Goal: Information Seeking & Learning: Learn about a topic

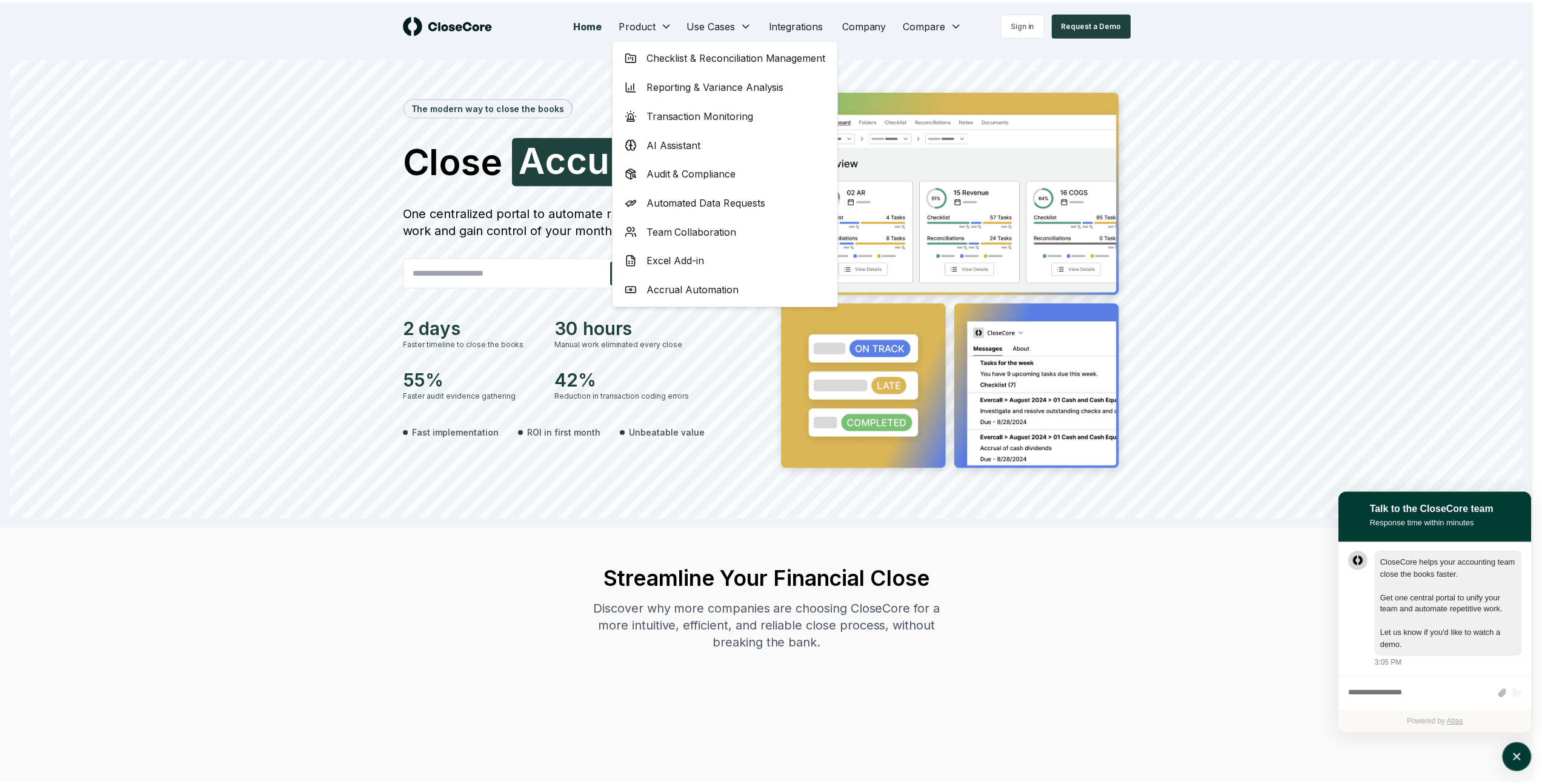
scroll to position [1, 0]
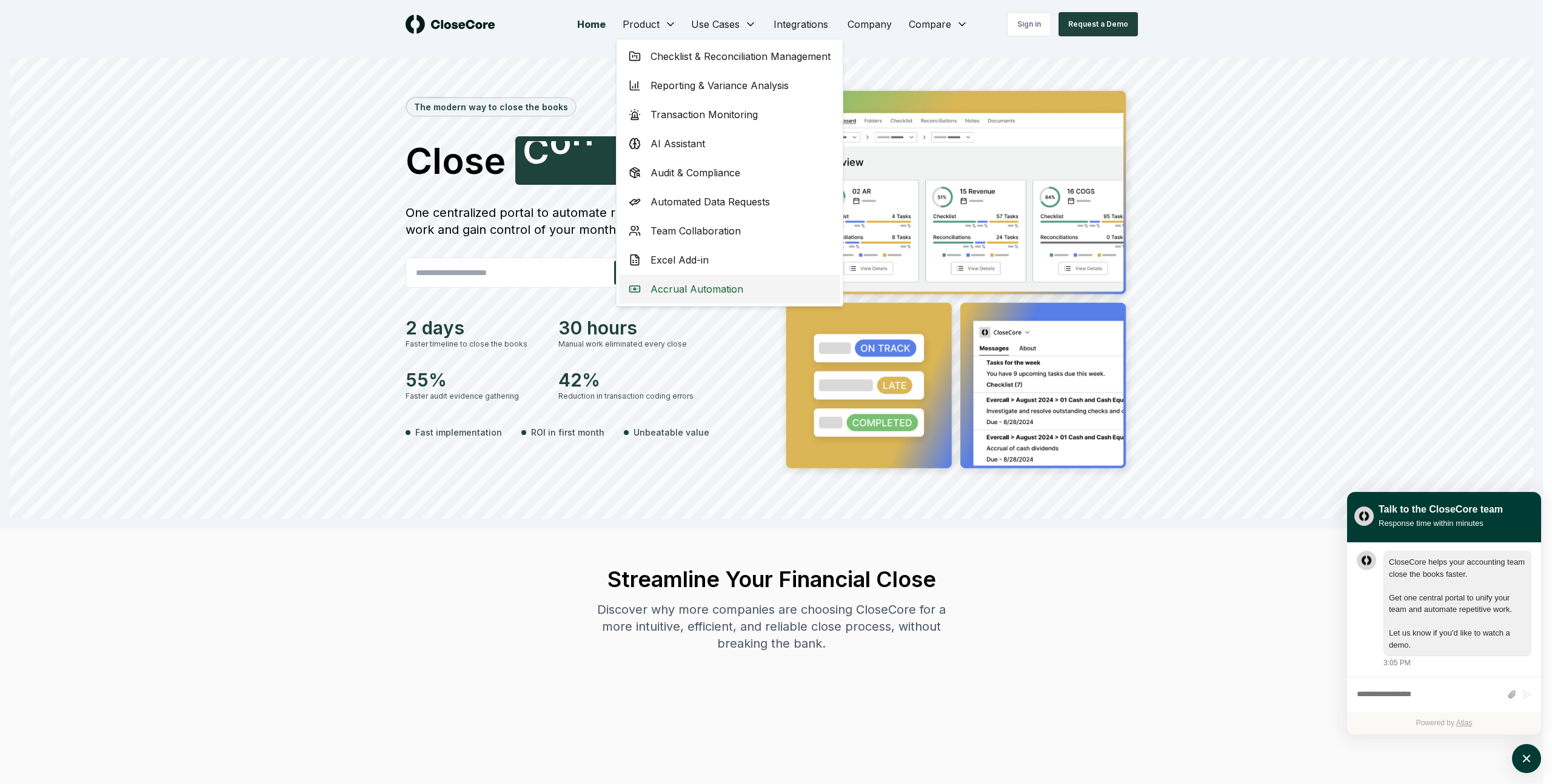
click at [699, 294] on span "Accrual Automation" at bounding box center [696, 289] width 93 height 15
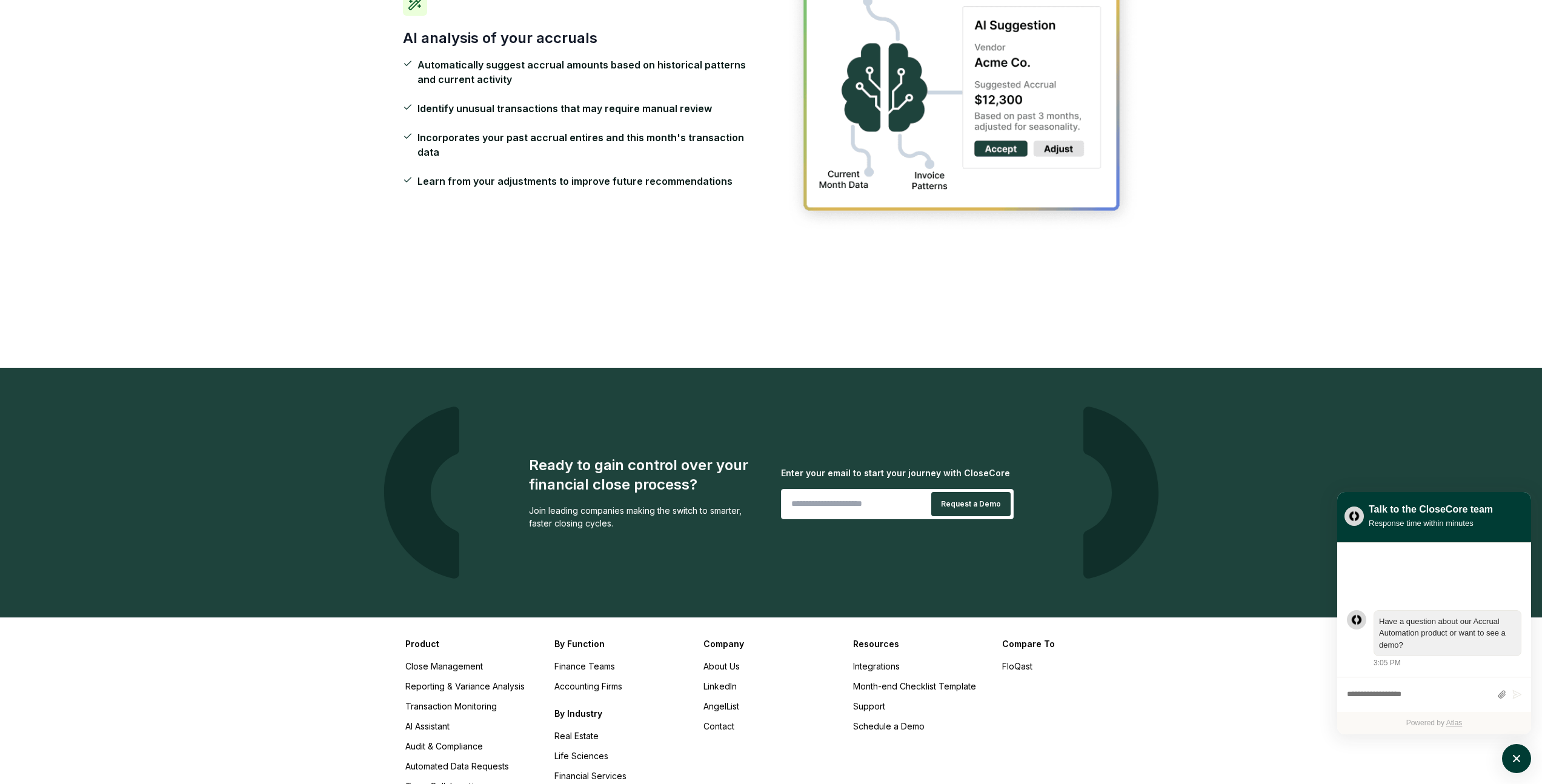
scroll to position [1849, 0]
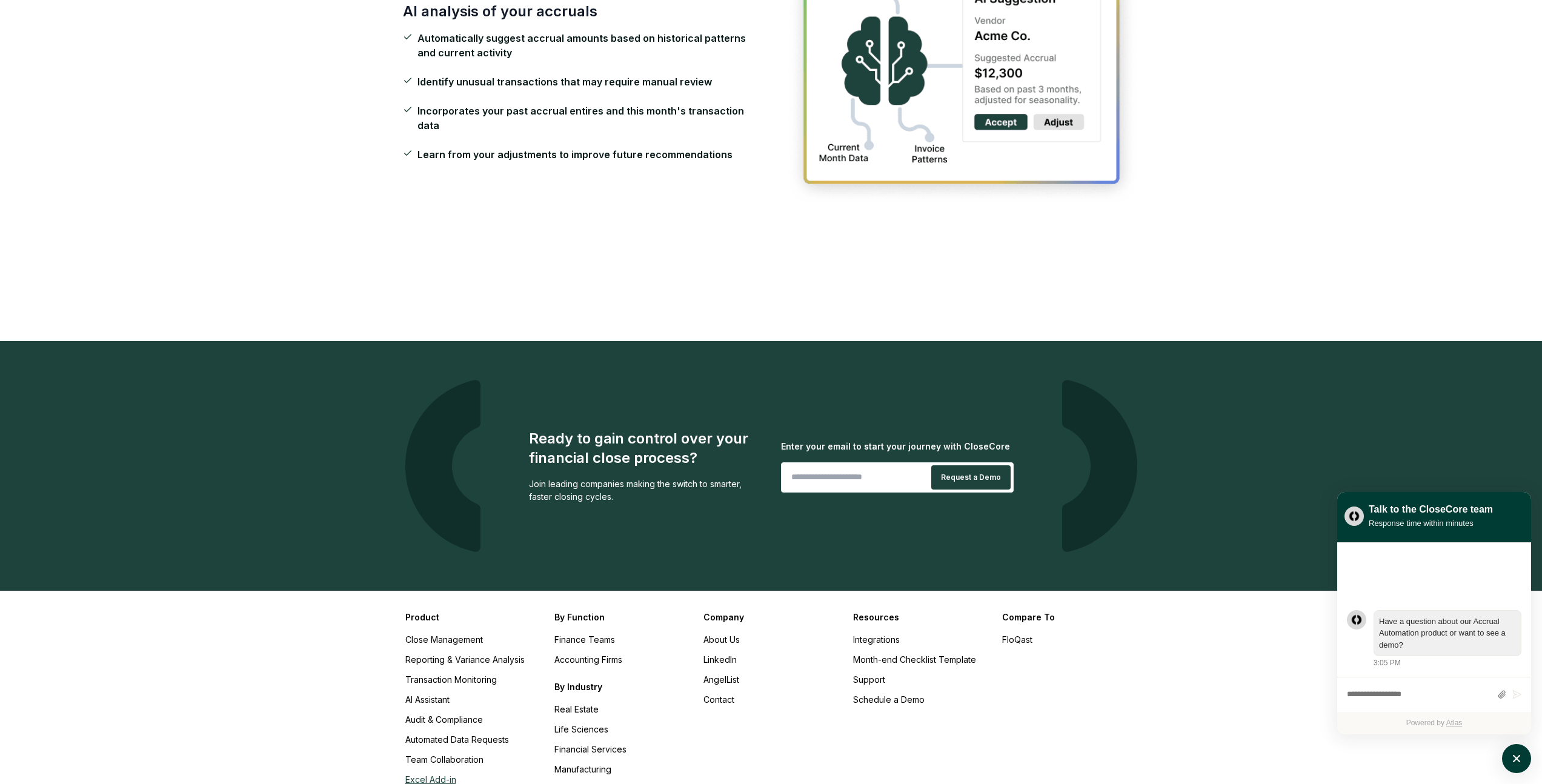
click at [416, 775] on link "Excel Add-in" at bounding box center [431, 779] width 51 height 10
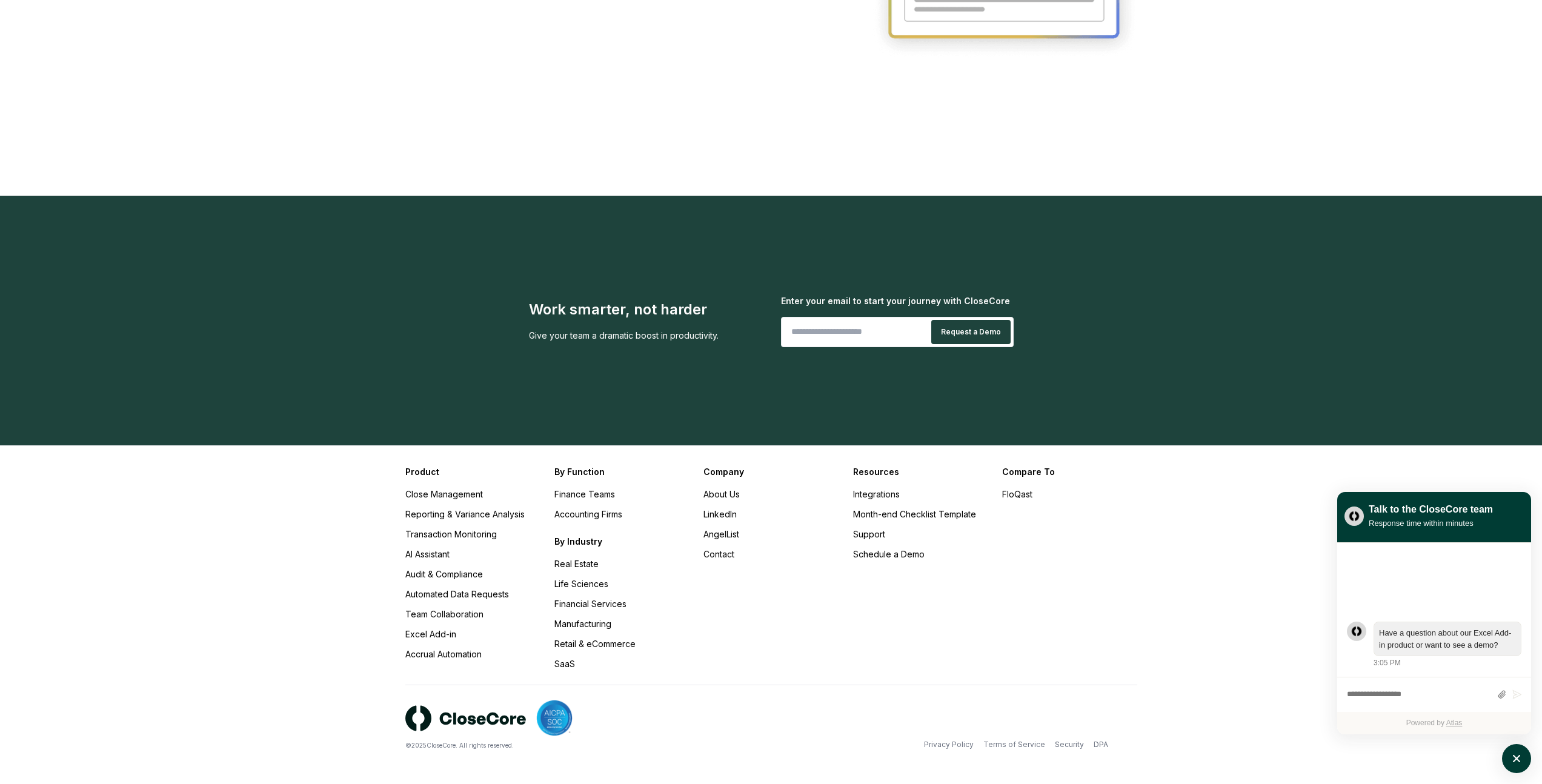
scroll to position [2233, 0]
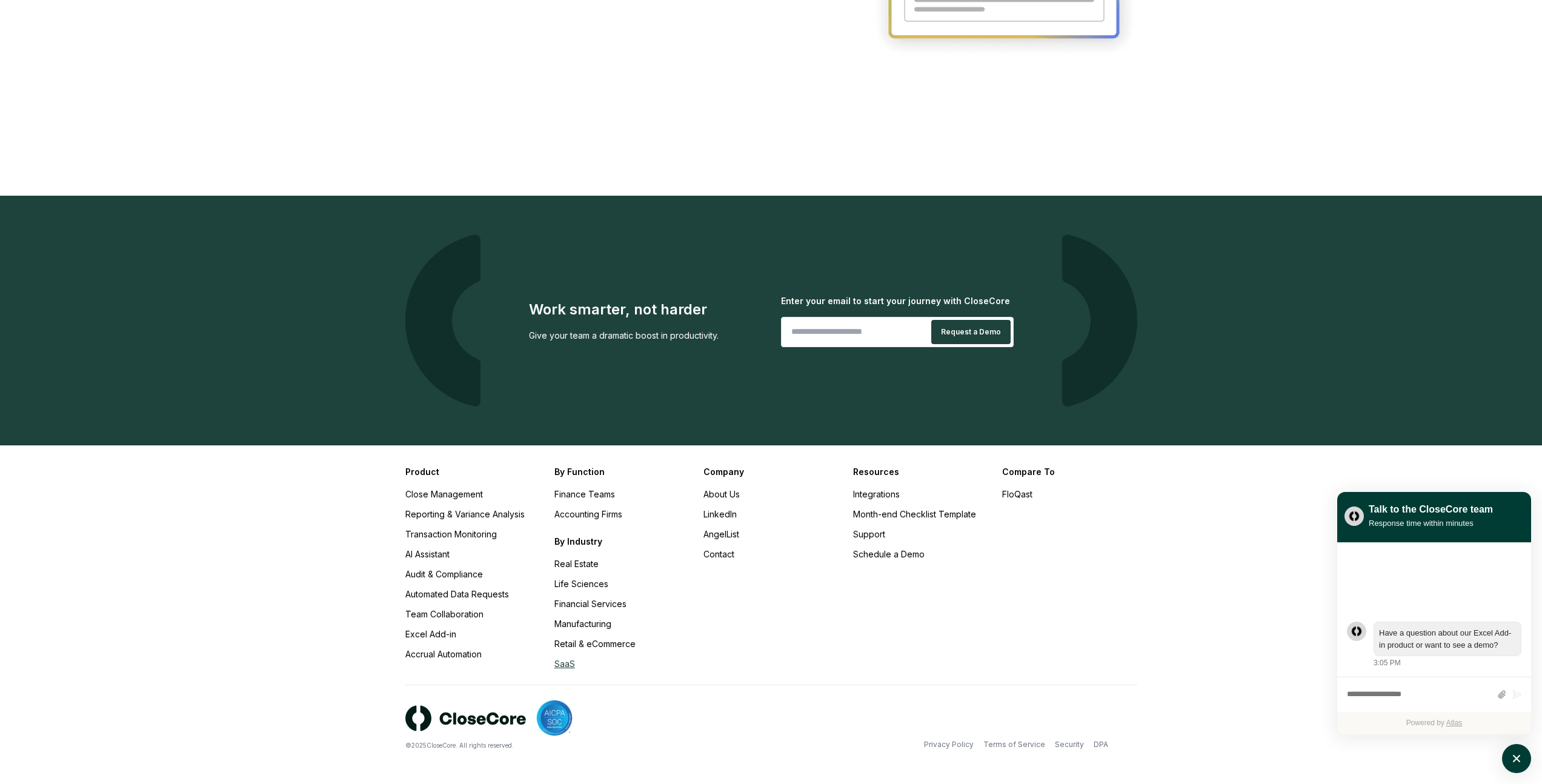
click at [573, 660] on link "SaaS" at bounding box center [565, 663] width 21 height 10
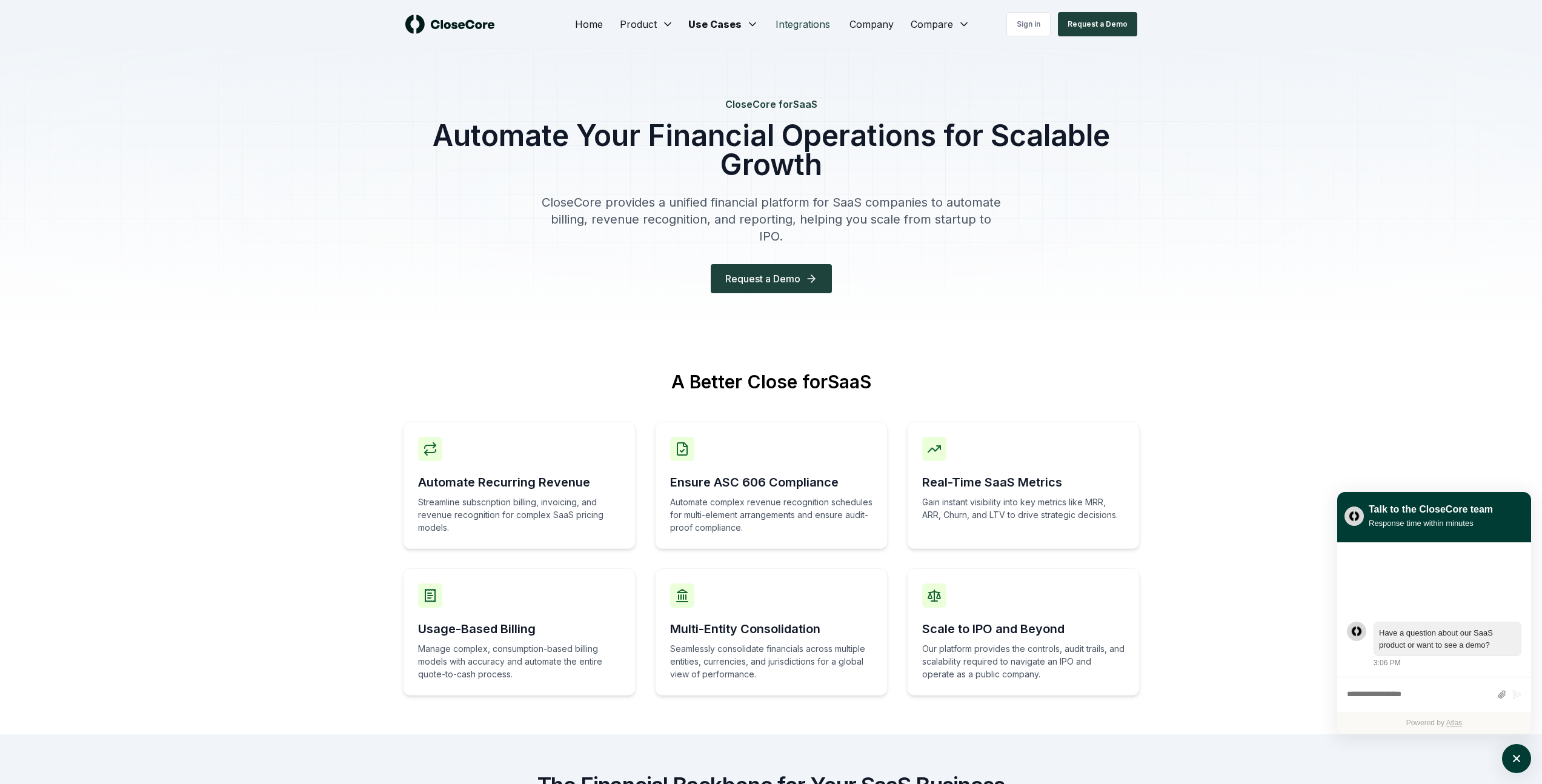
click at [790, 24] on link "Integrations" at bounding box center [803, 24] width 74 height 24
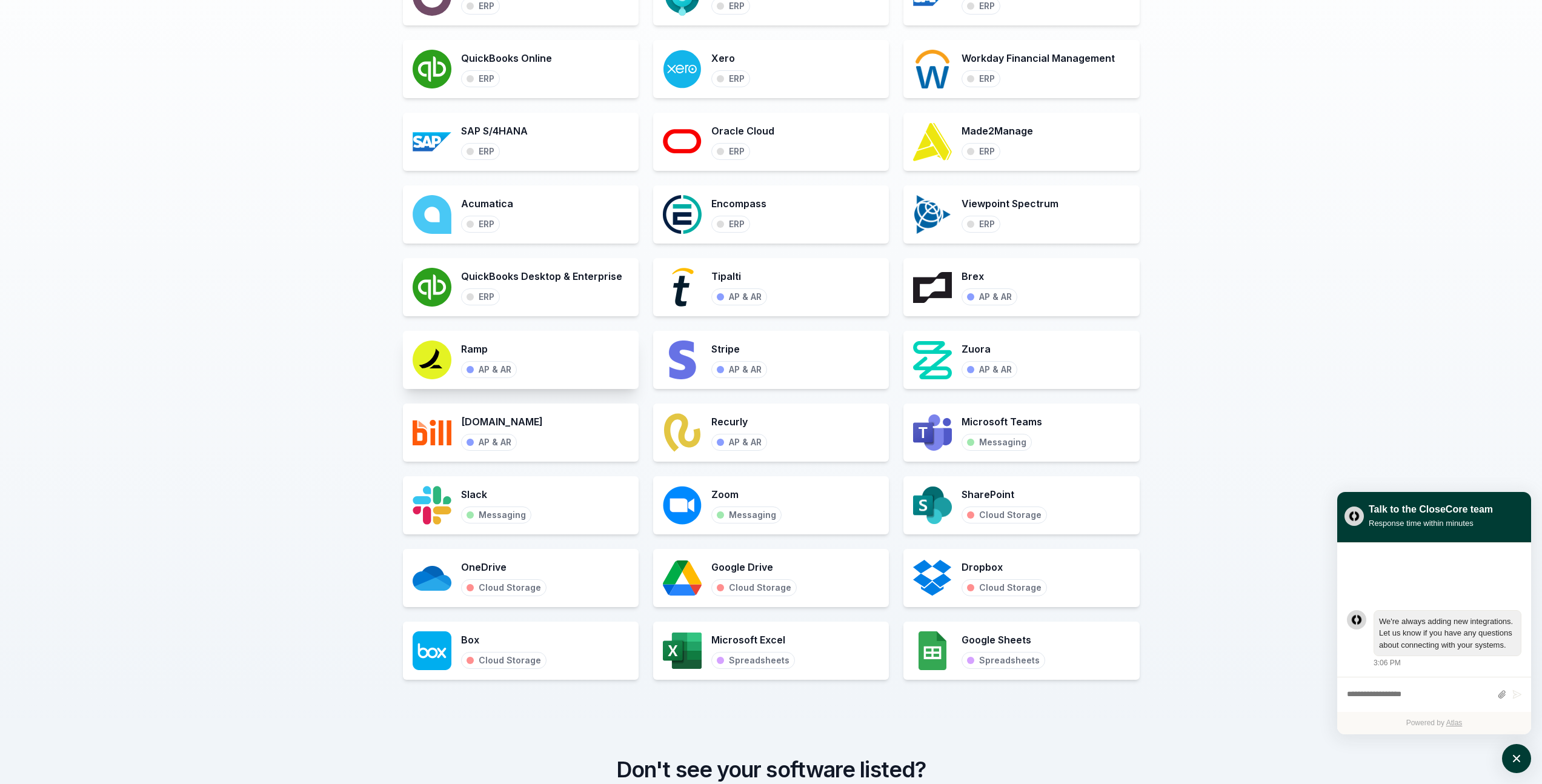
scroll to position [997, 0]
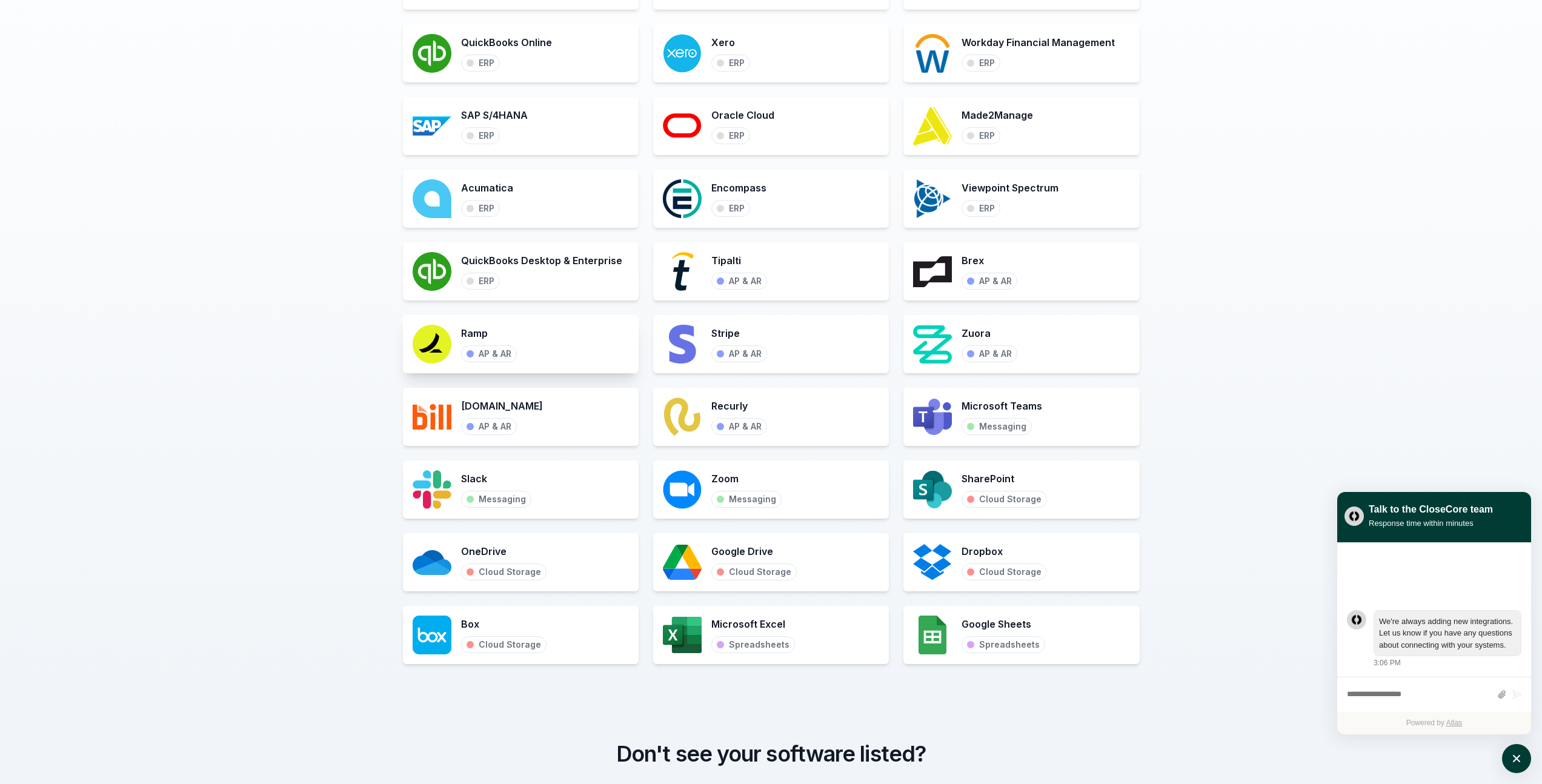
click at [590, 342] on div "Ramp AP & AR" at bounding box center [521, 344] width 235 height 58
click at [487, 355] on div "AP & AR" at bounding box center [494, 354] width 33 height 11
click at [432, 346] on img at bounding box center [431, 343] width 38 height 38
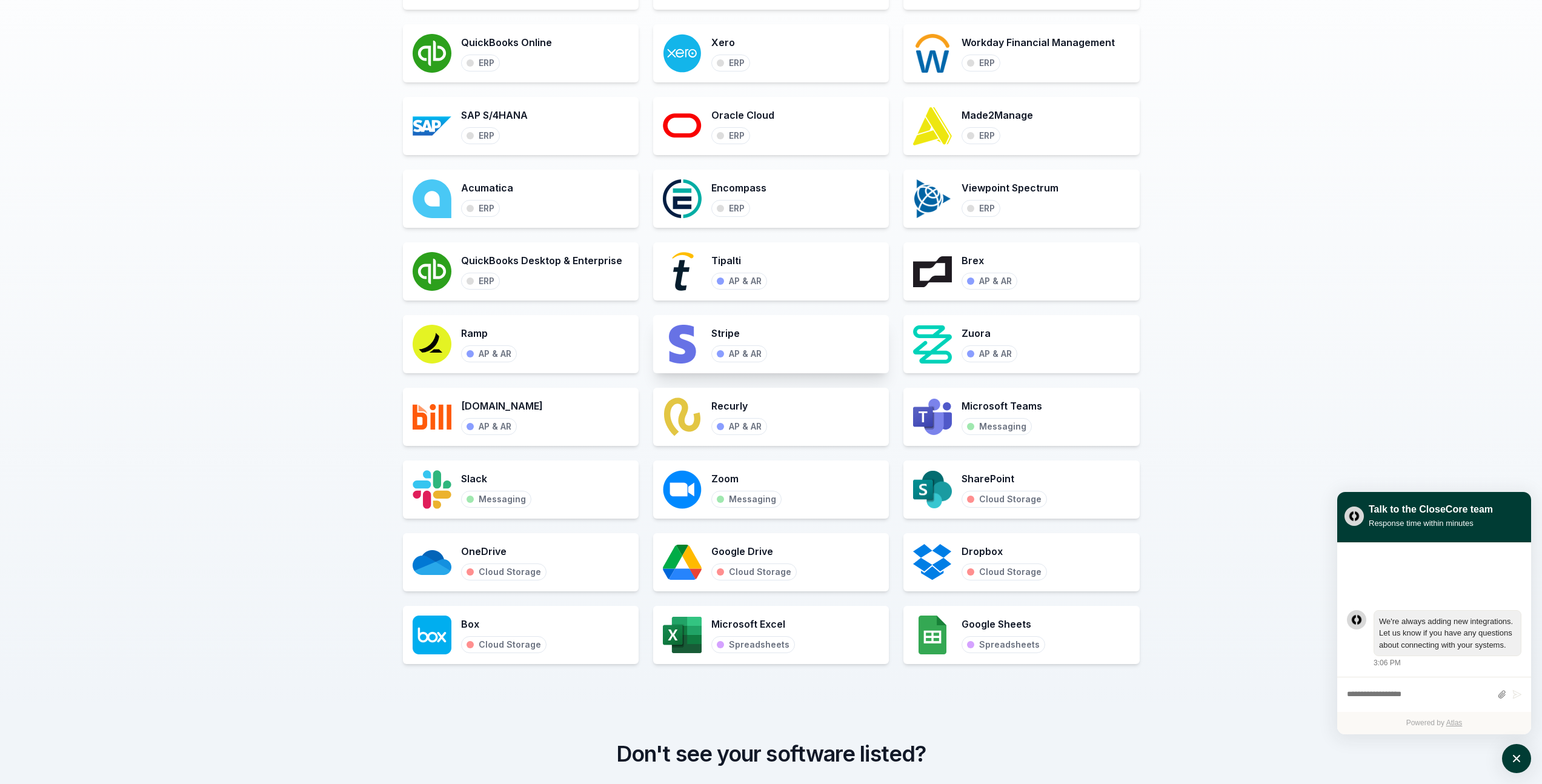
click at [719, 347] on div "AP & AR" at bounding box center [738, 354] width 55 height 17
click at [735, 357] on div "AP & AR" at bounding box center [745, 354] width 33 height 11
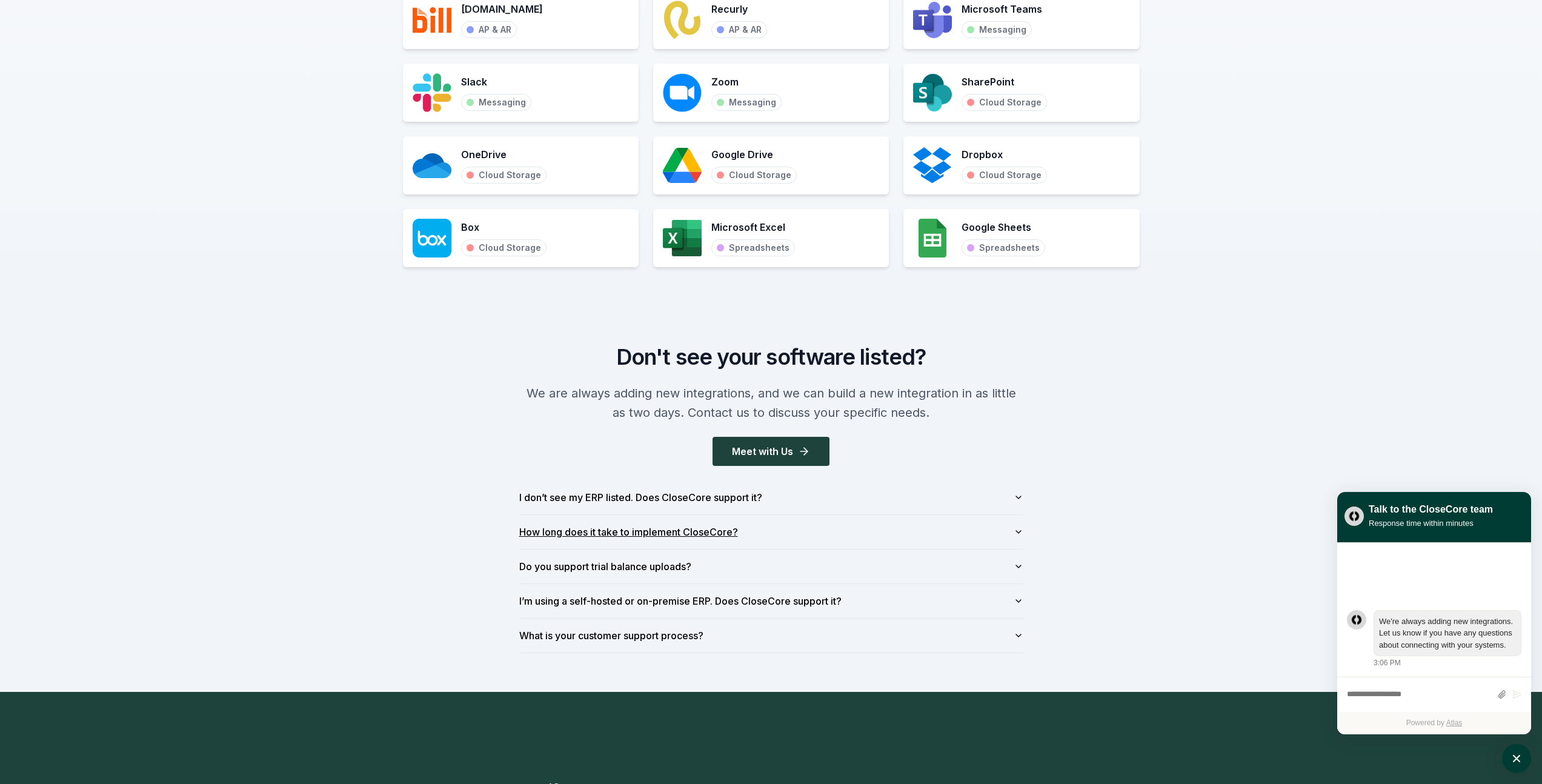
click at [672, 532] on button "How long does it take to implement CloseCore?" at bounding box center [771, 532] width 504 height 34
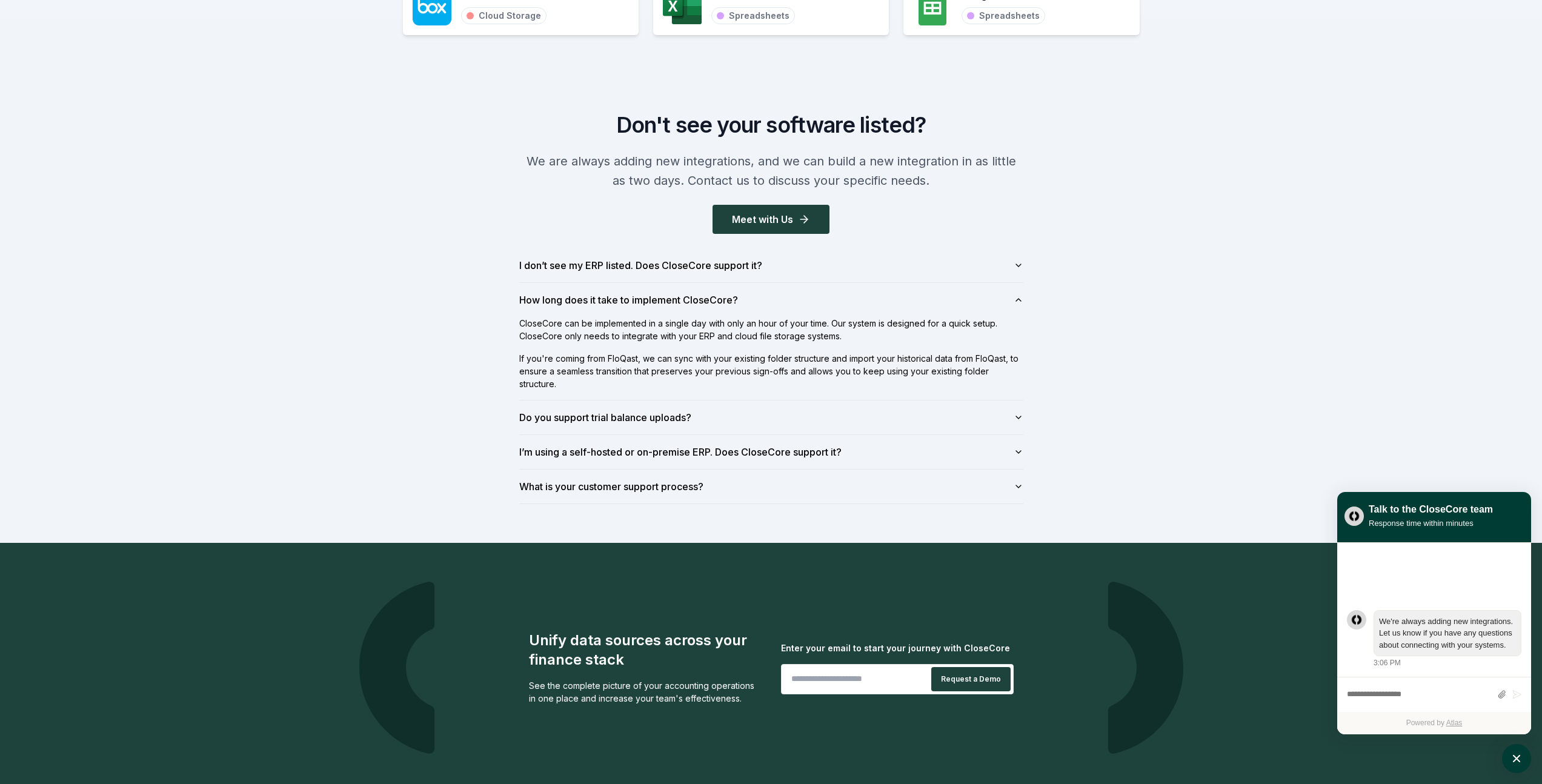
scroll to position [1633, 0]
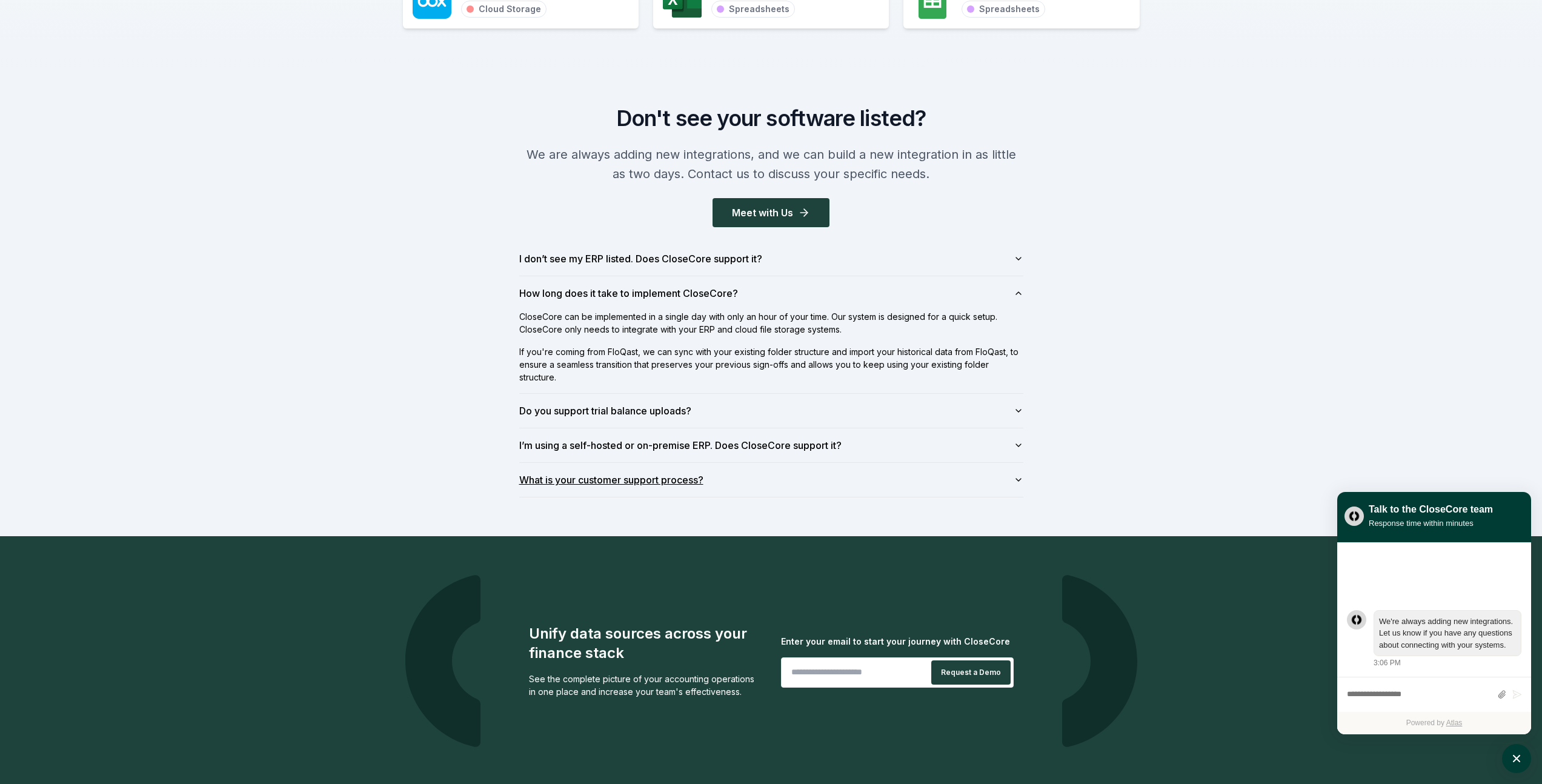
click at [580, 470] on button "What is your customer support process?" at bounding box center [771, 480] width 504 height 34
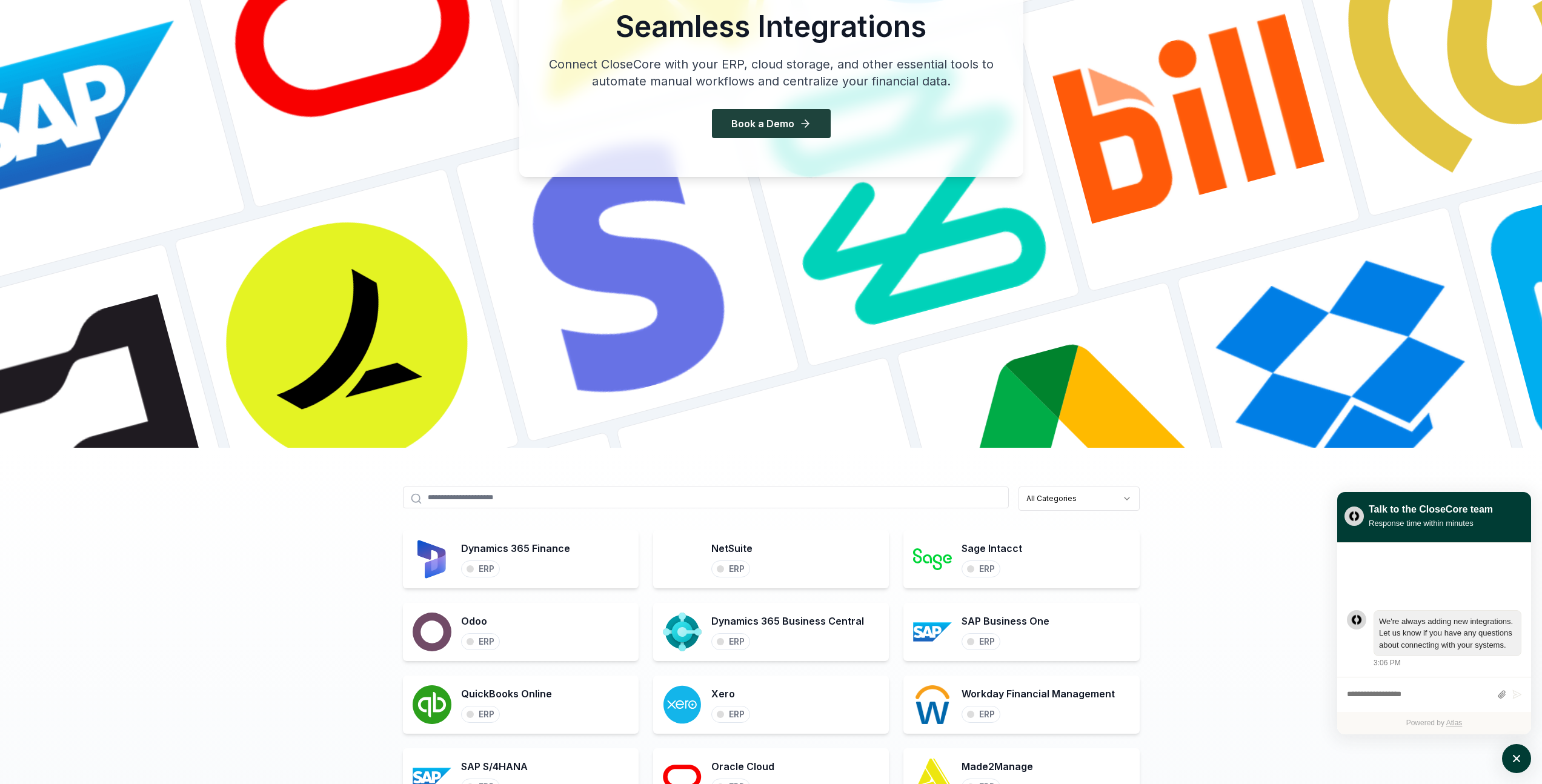
scroll to position [0, 0]
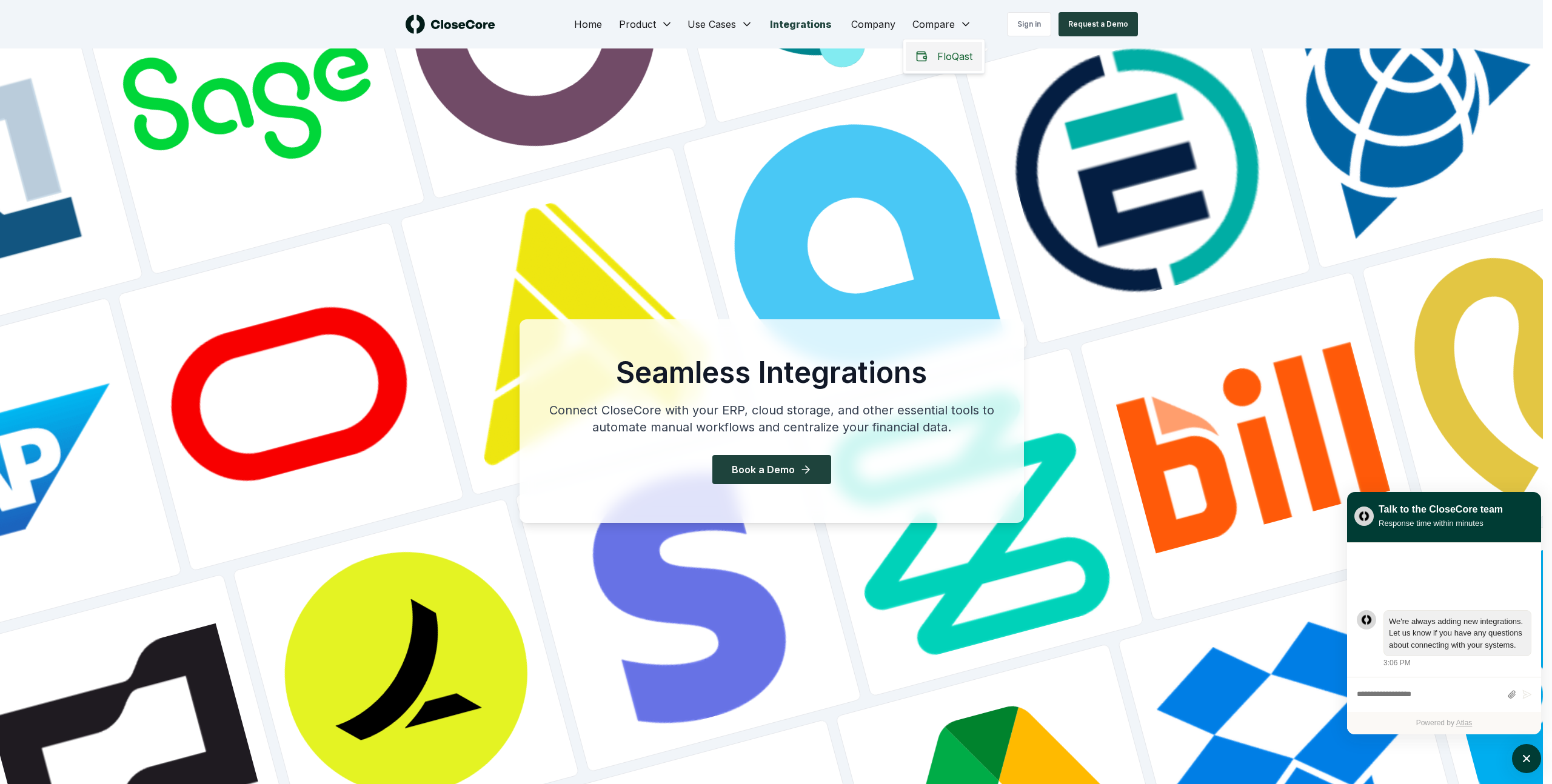
click at [948, 61] on span "FloQast" at bounding box center [954, 56] width 35 height 15
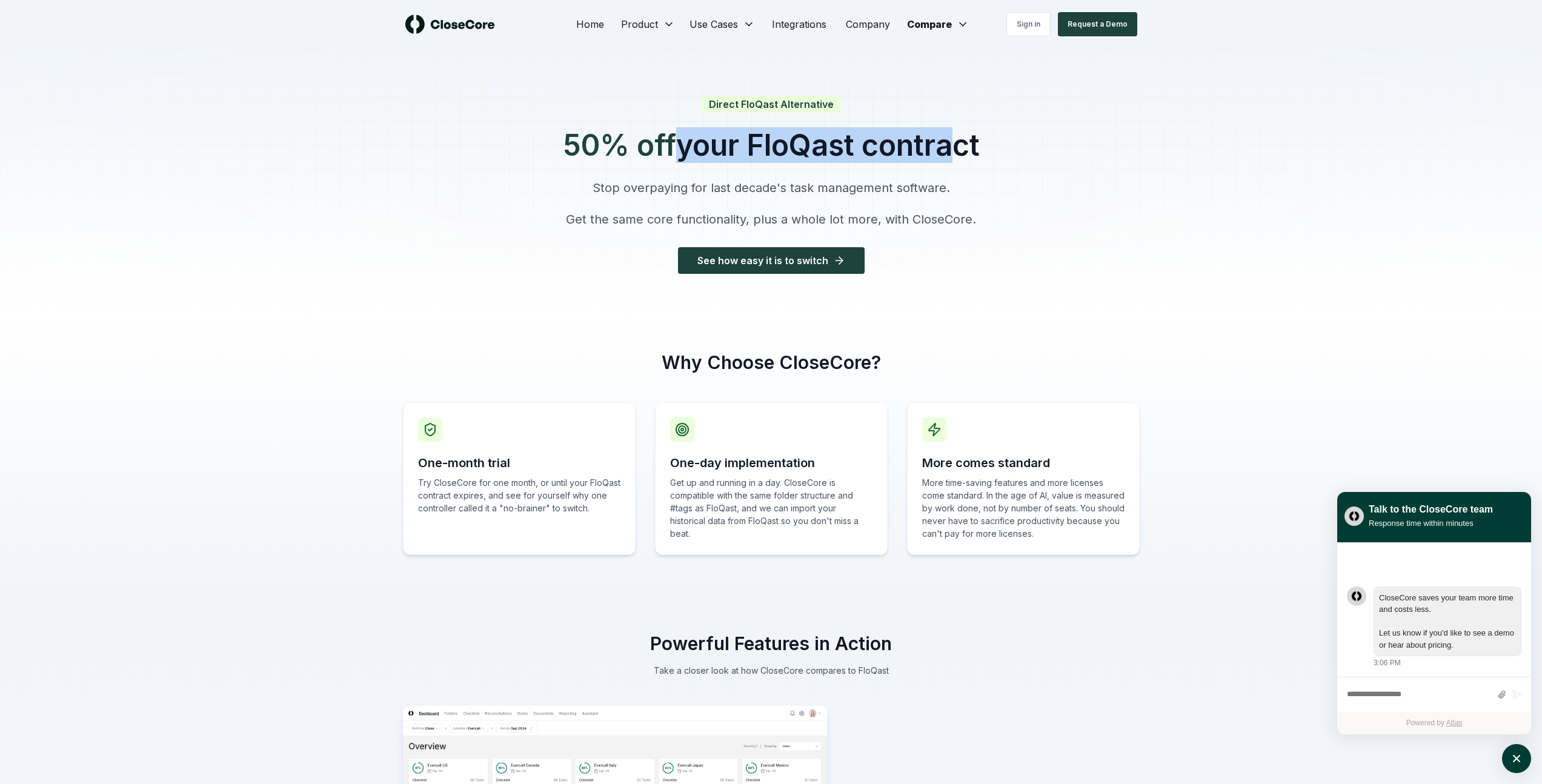
drag, startPoint x: 562, startPoint y: 139, endPoint x: 937, endPoint y: 161, distance: 375.6
click at [937, 160] on h1 "50% off your FloQast contract" at bounding box center [771, 145] width 416 height 29
click at [678, 169] on div "Direct FloQast Alternative 50% off your FloQast contract Stop overpaying for la…" at bounding box center [771, 185] width 416 height 177
drag, startPoint x: 558, startPoint y: 138, endPoint x: 979, endPoint y: 151, distance: 421.2
click at [979, 151] on h1 "50% off your FloQast contract" at bounding box center [771, 145] width 416 height 29
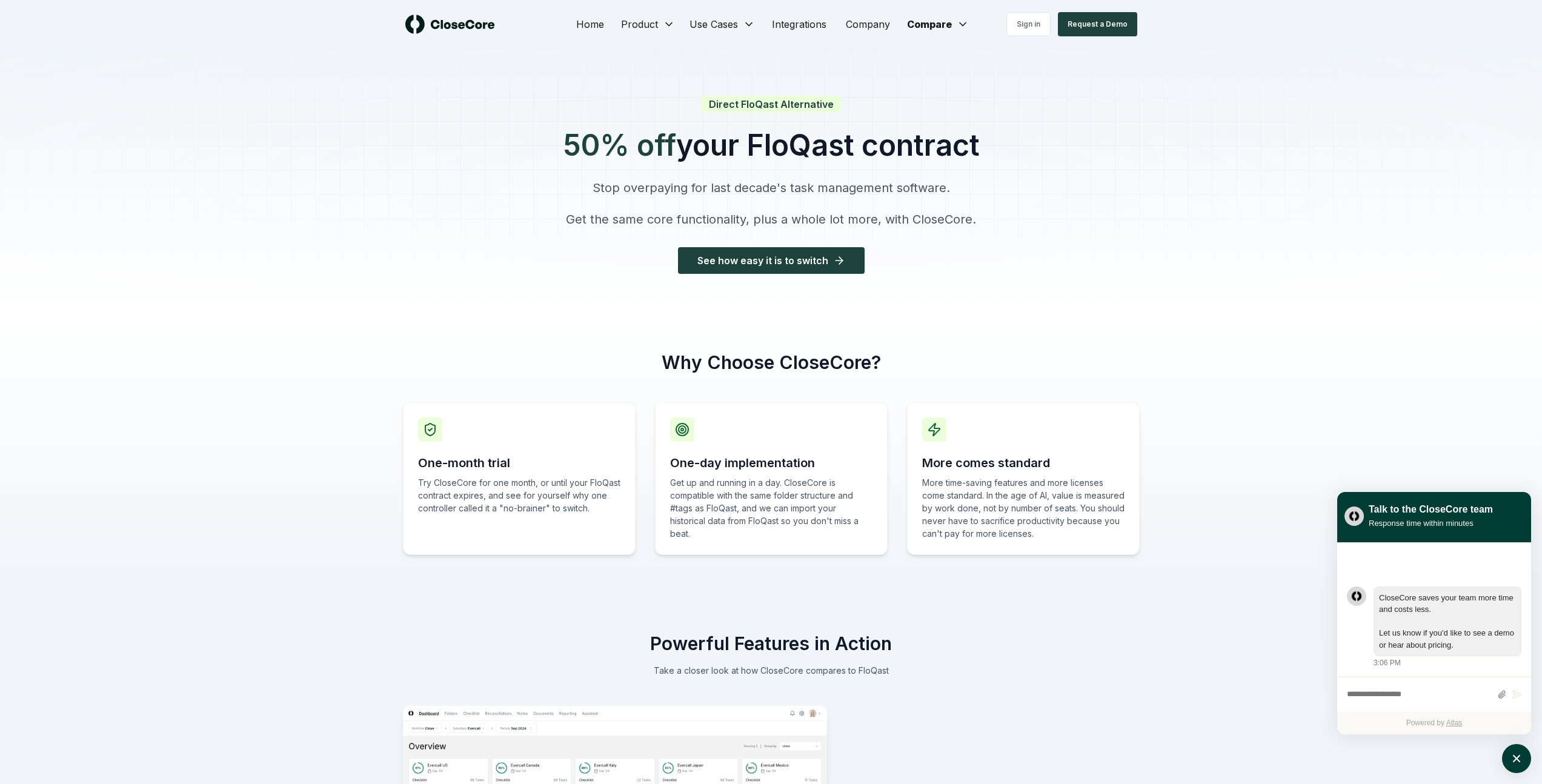
copy h1 "50% off your FloQast contract"
drag, startPoint x: 671, startPoint y: 459, endPoint x: 852, endPoint y: 531, distance: 194.8
click at [852, 531] on div "One-day implementation Get up and running in a day. CloseCore is compatible wit…" at bounding box center [771, 478] width 233 height 153
copy div "One-day implementation Get up and running in a day. CloseCore is compatible wit…"
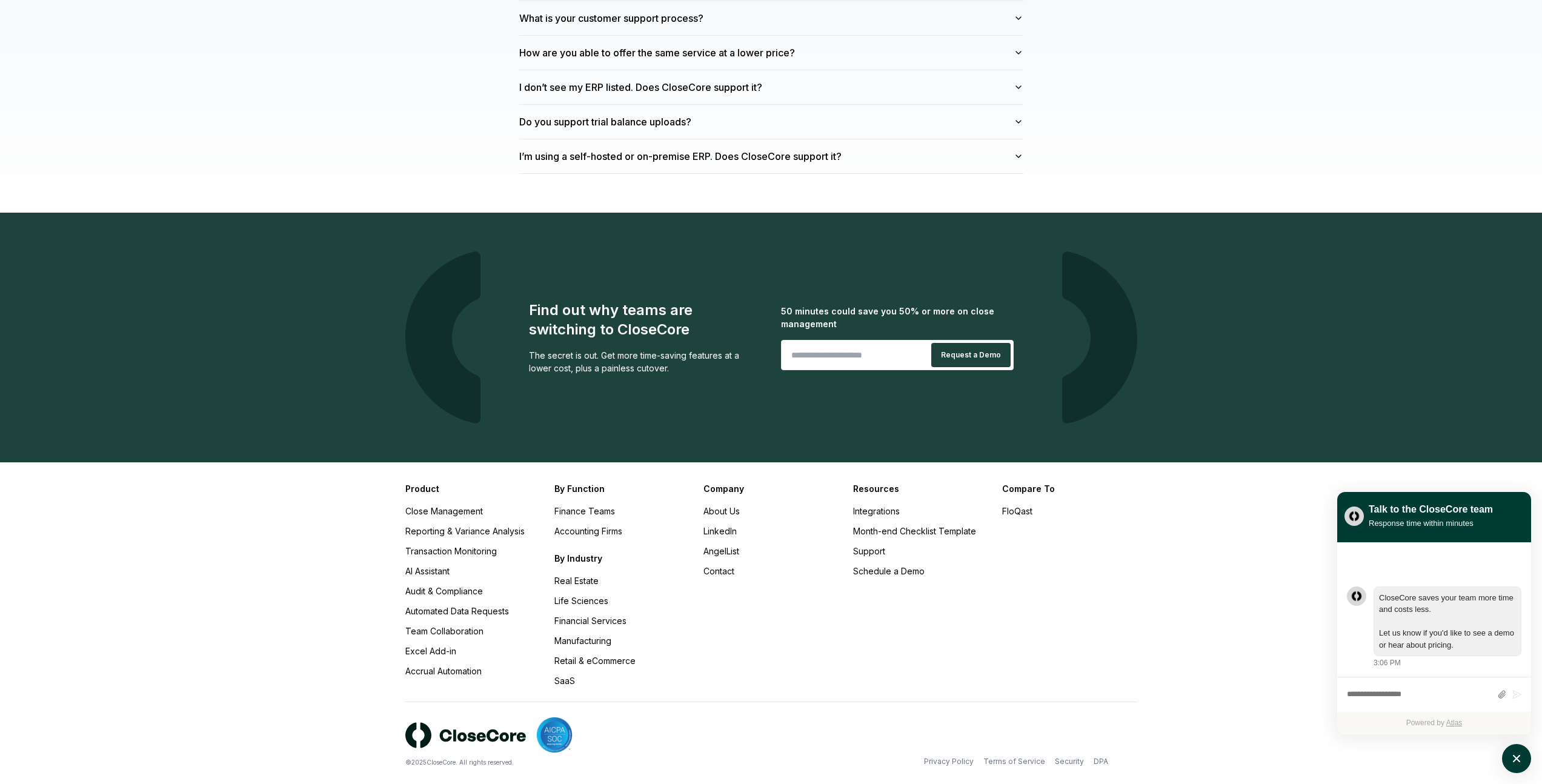
scroll to position [3475, 0]
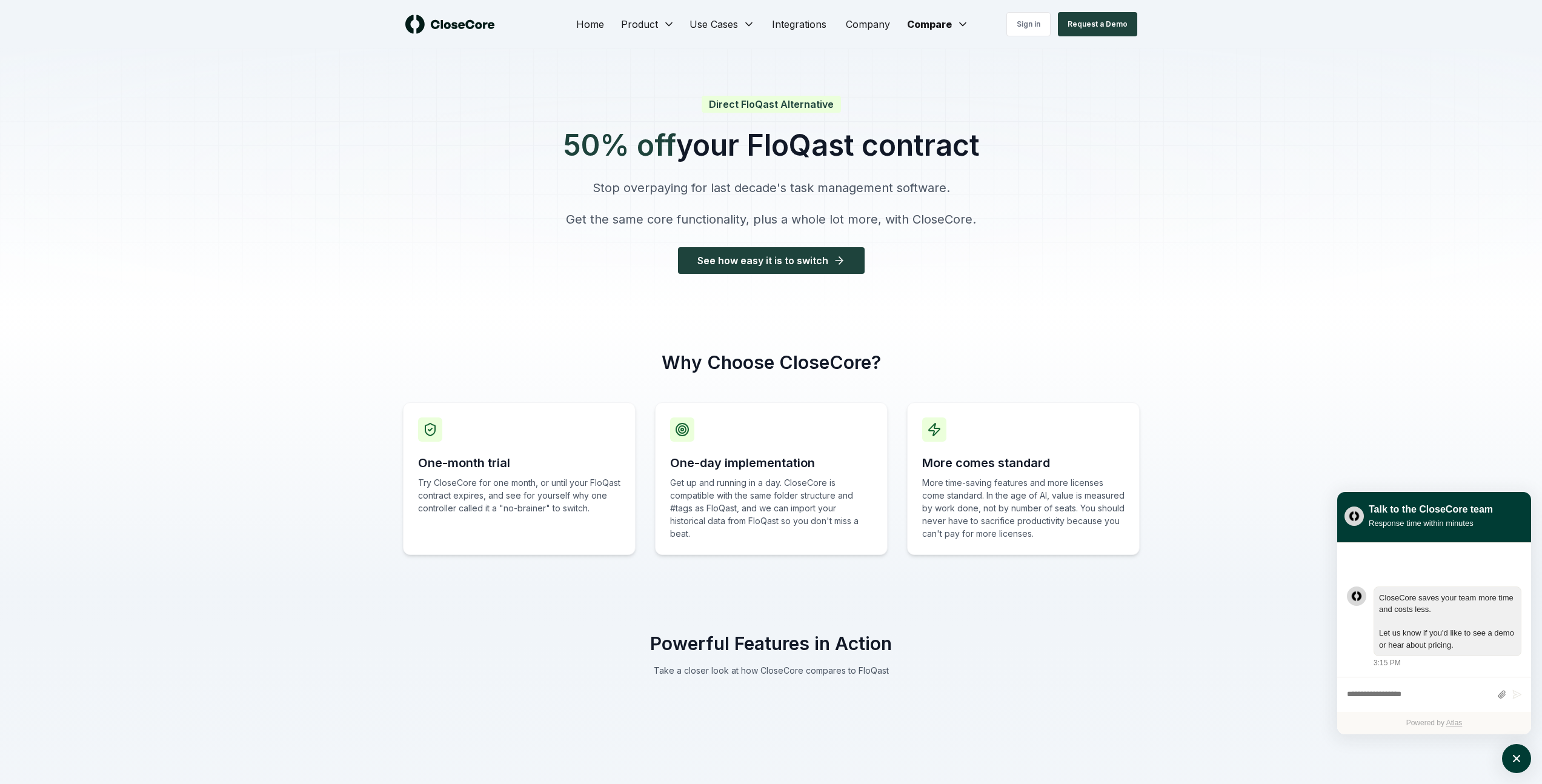
click at [1100, 193] on div at bounding box center [771, 181] width 1542 height 264
click at [1410, 702] on div "Write a message..." at bounding box center [1419, 695] width 144 height 23
click at [1408, 696] on textarea "atlas-composer" at bounding box center [1419, 695] width 144 height 16
type textarea "*******"
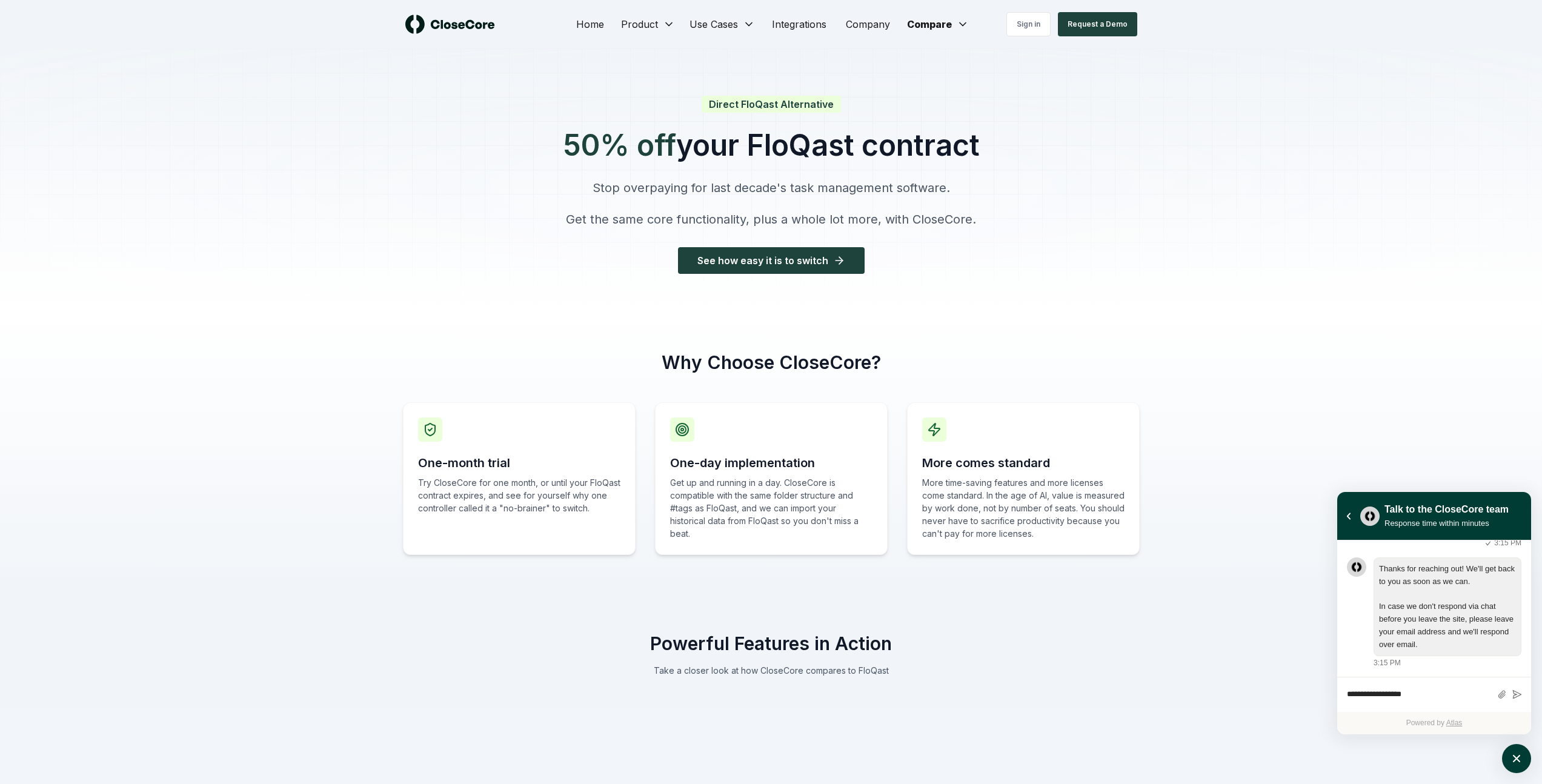
type textarea "**********"
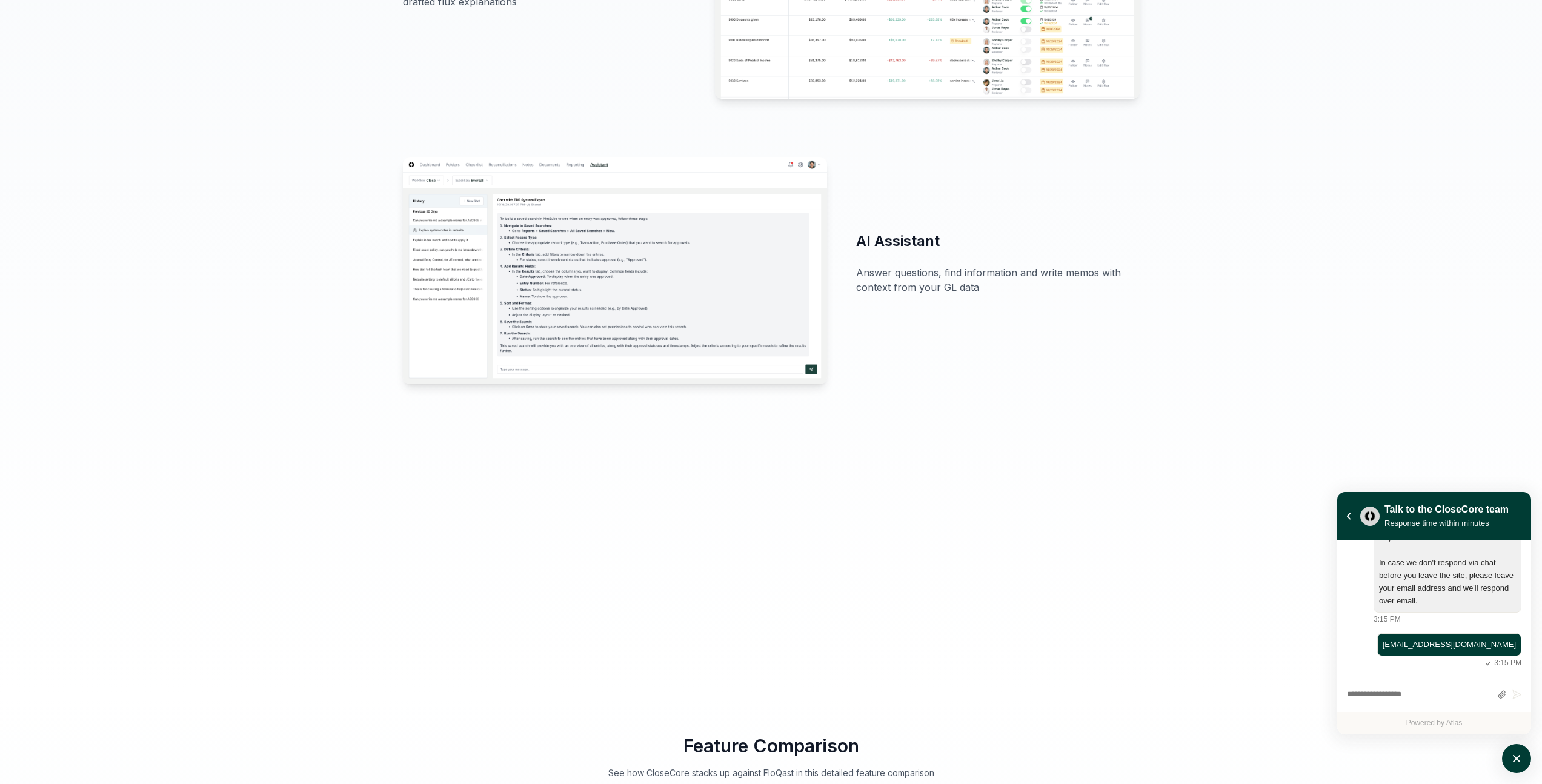
scroll to position [2181, 0]
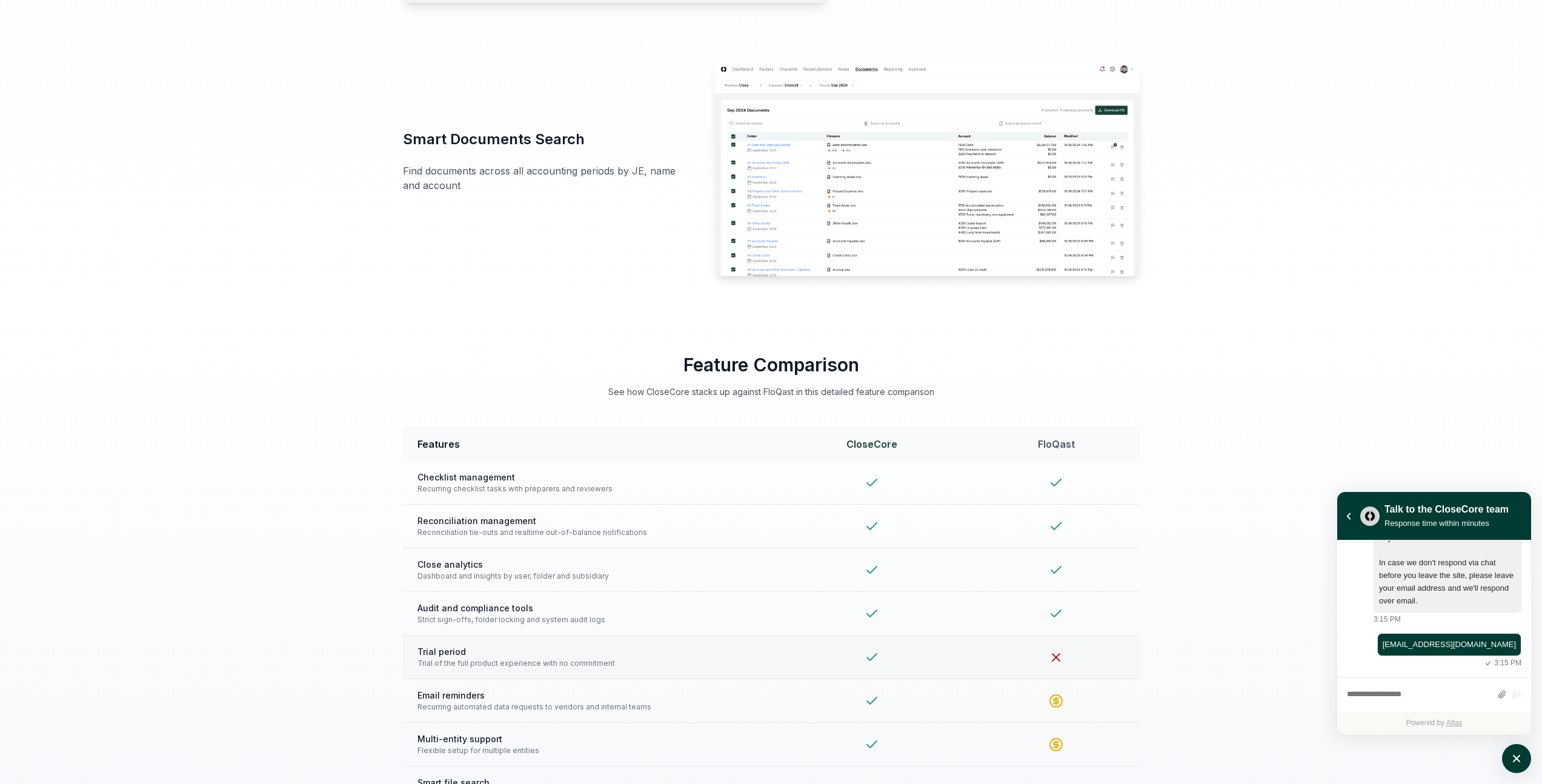
click at [1116, 660] on div at bounding box center [1056, 657] width 138 height 15
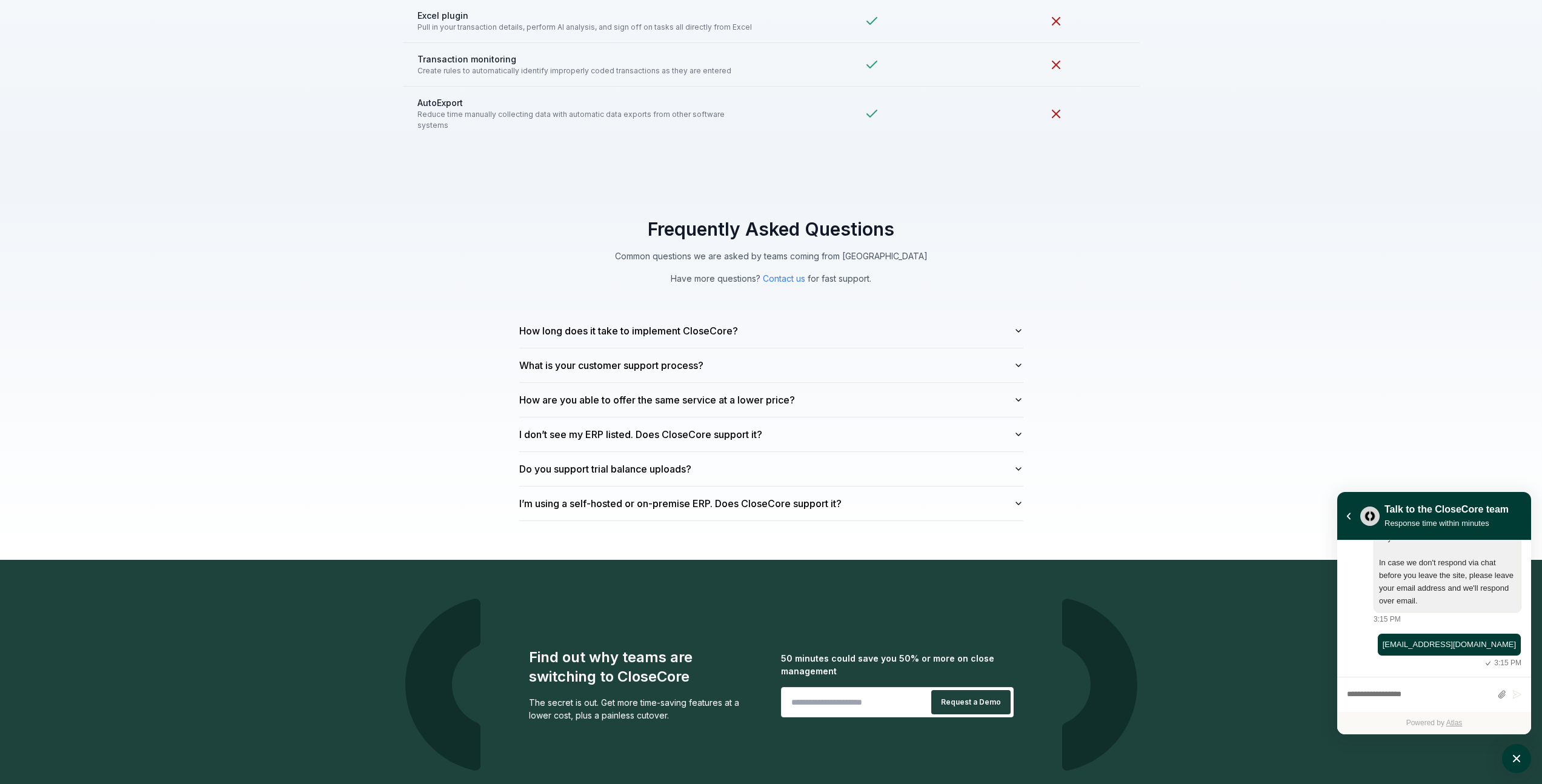
scroll to position [3421, 0]
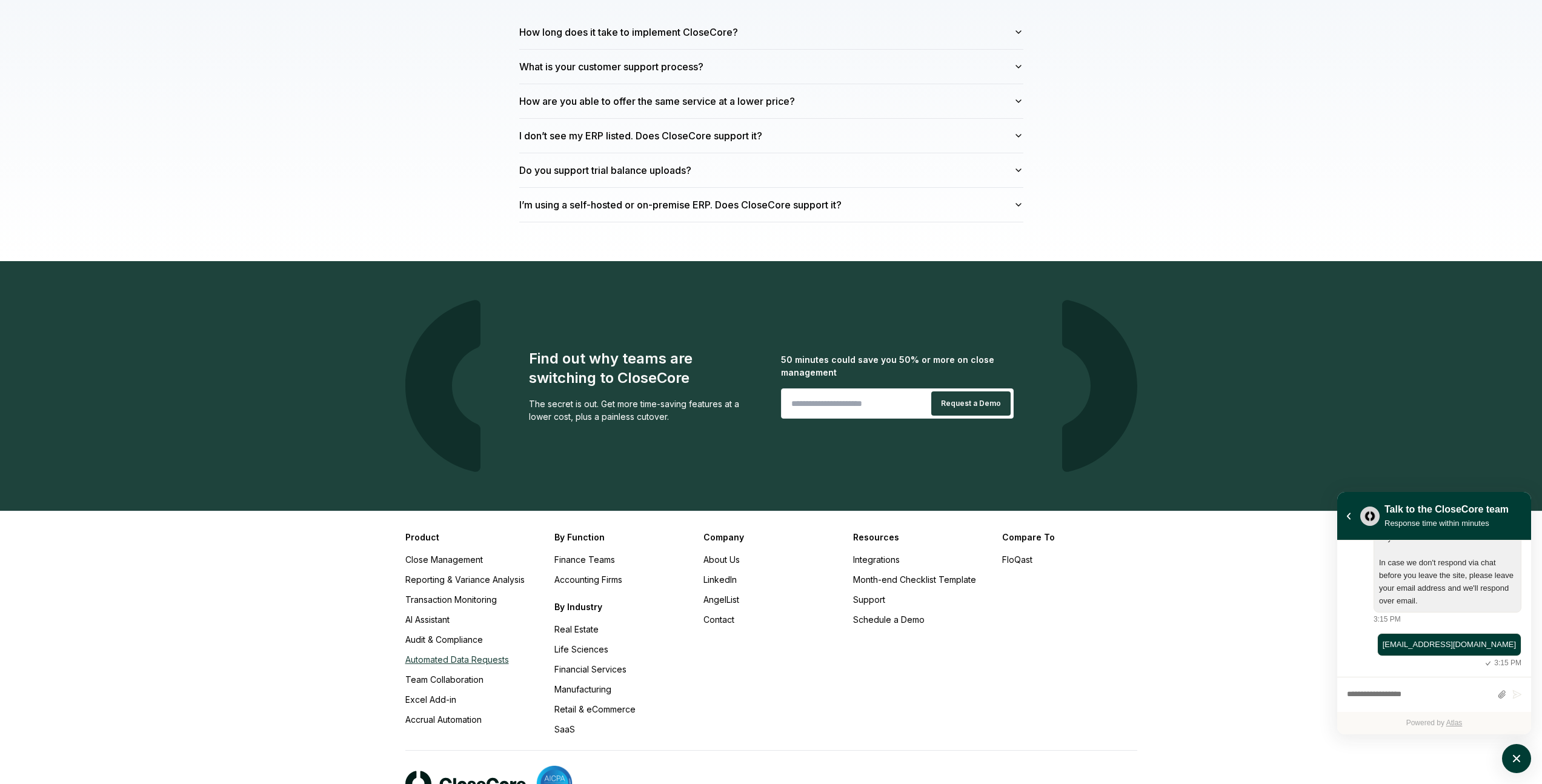
click at [451, 655] on link "Automated Data Requests" at bounding box center [457, 659] width 103 height 10
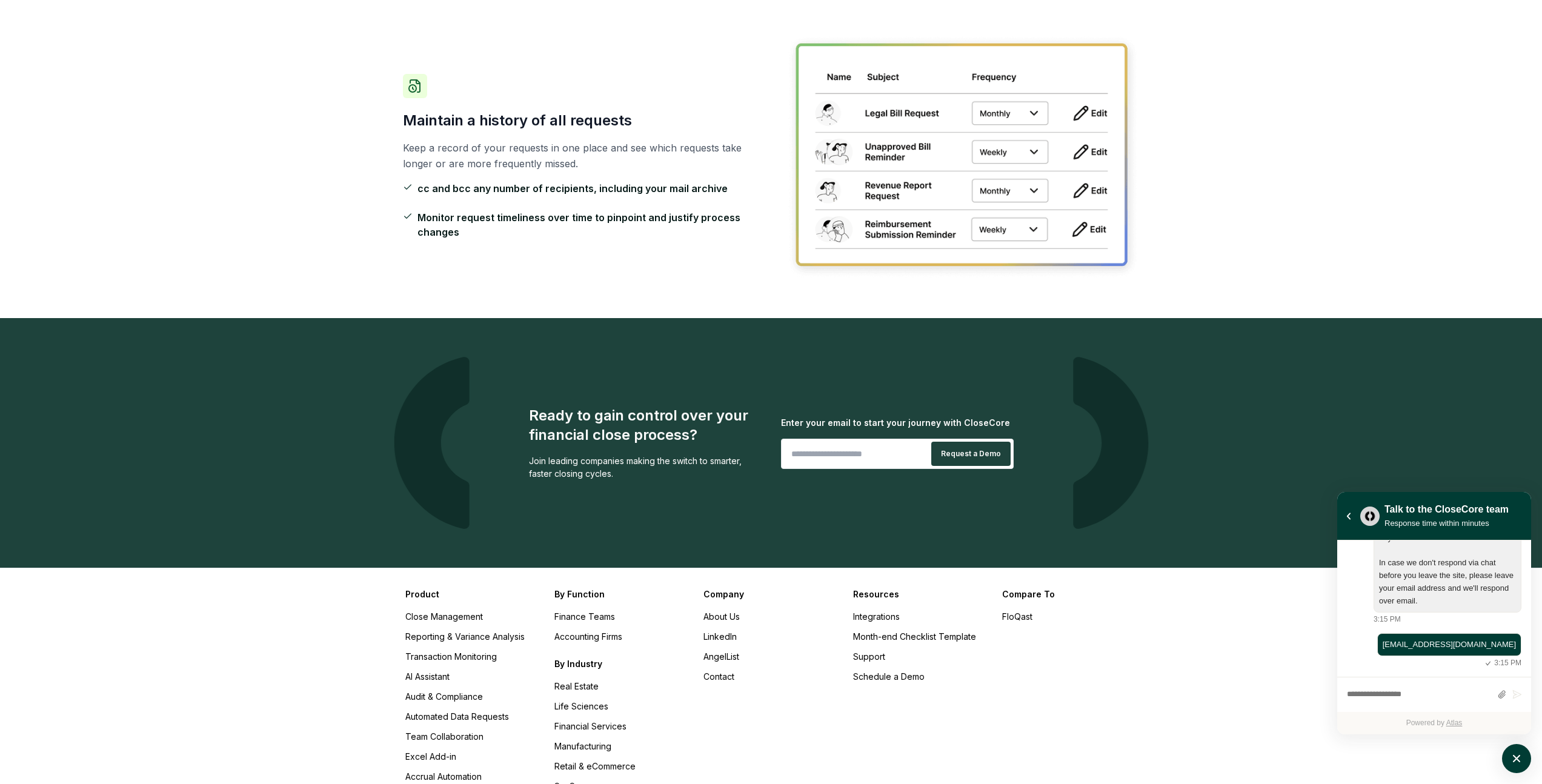
scroll to position [1098, 0]
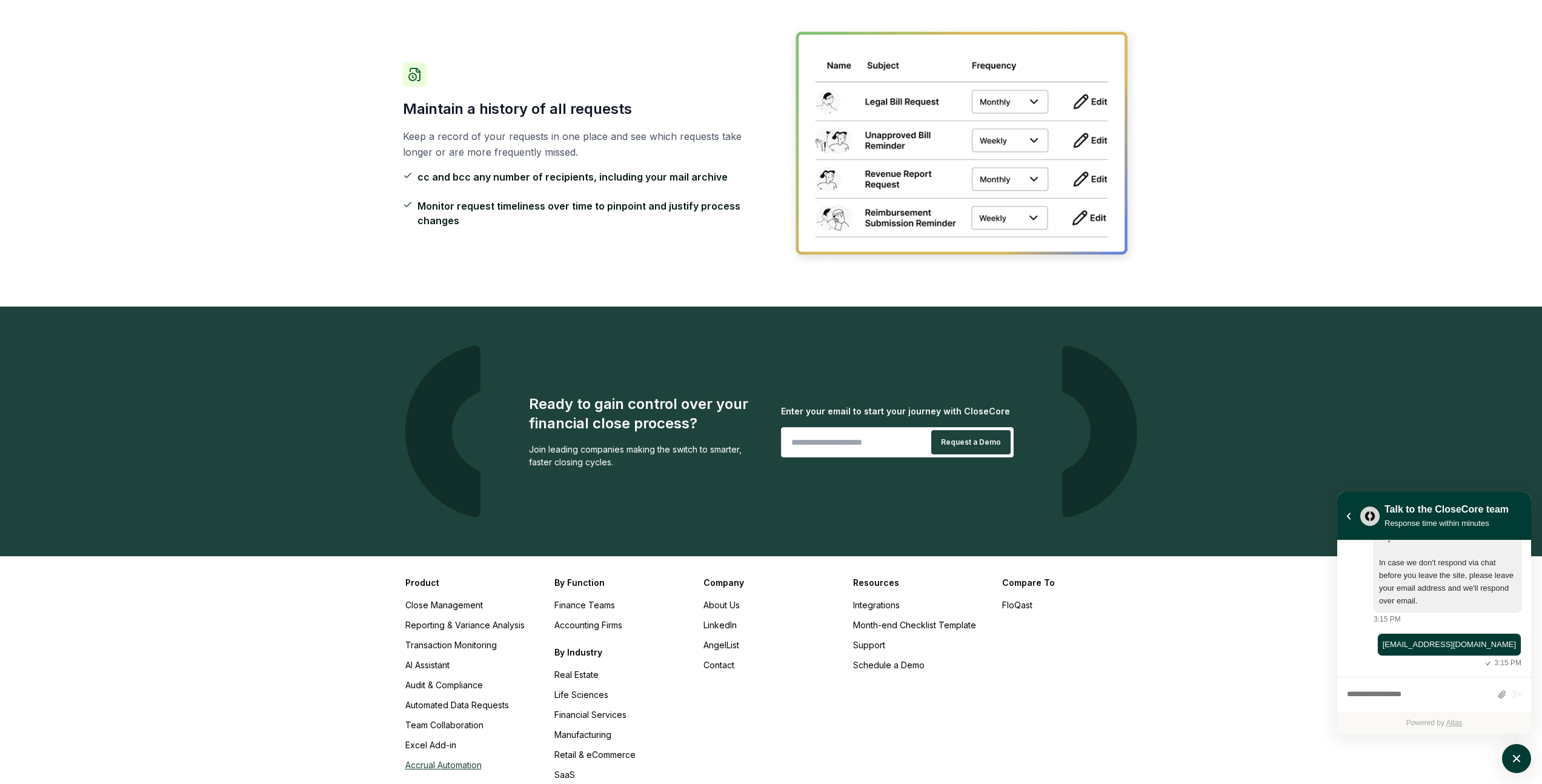
click at [442, 760] on link "Accrual Automation" at bounding box center [443, 764] width 76 height 10
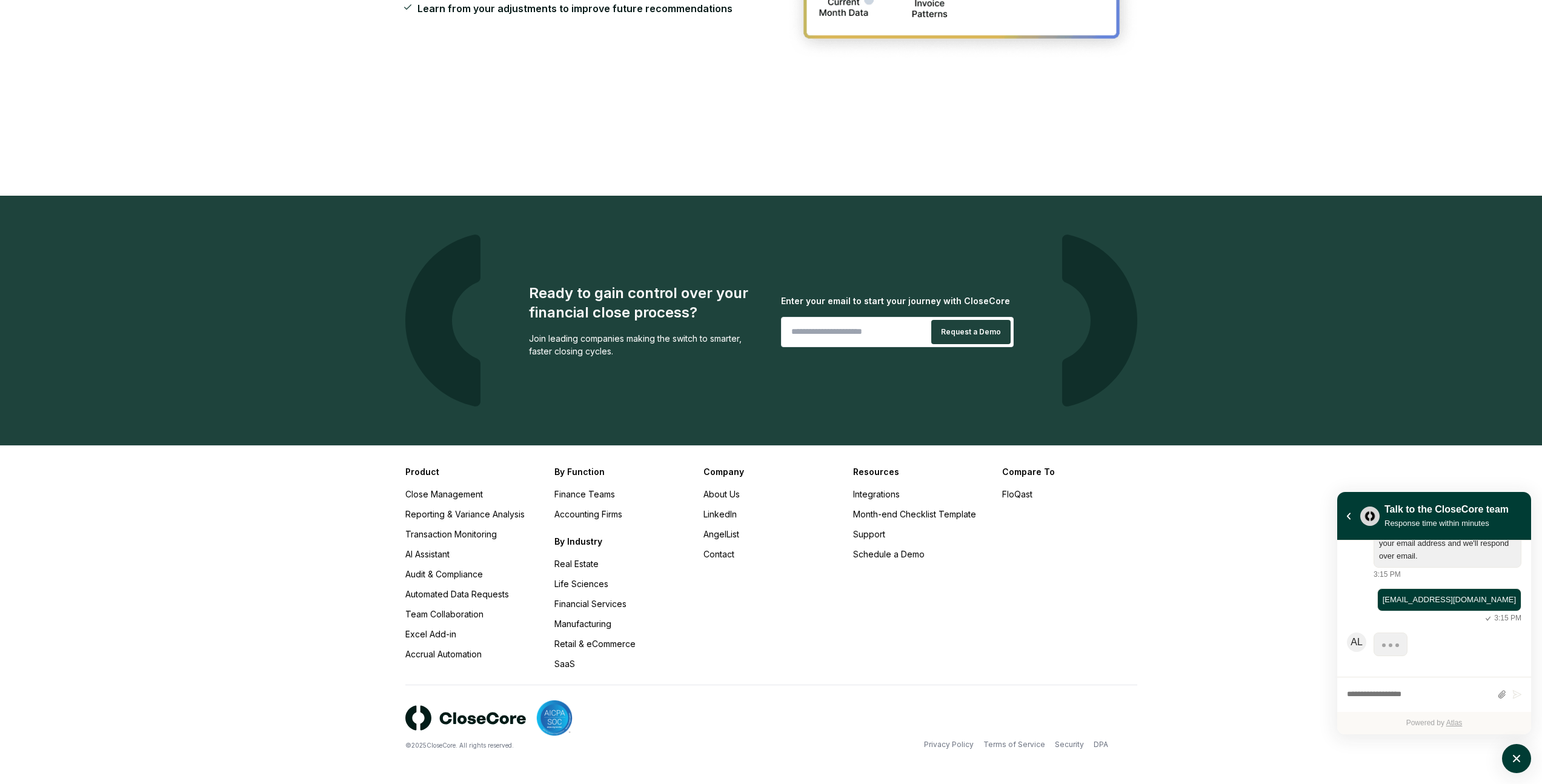
scroll to position [194, 0]
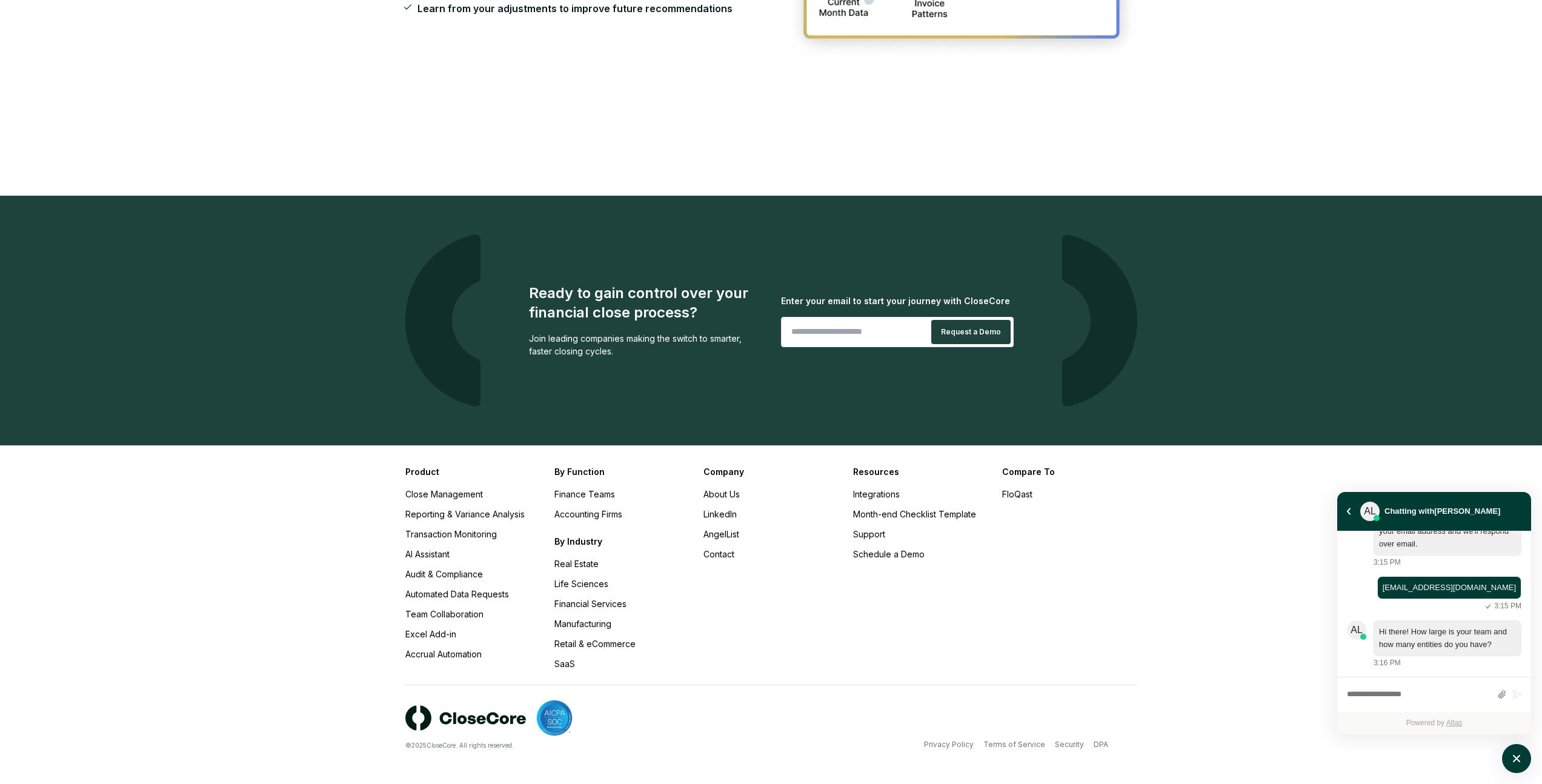
click at [1440, 688] on textarea "atlas-composer" at bounding box center [1419, 695] width 144 height 16
type textarea "*"
type textarea "**********"
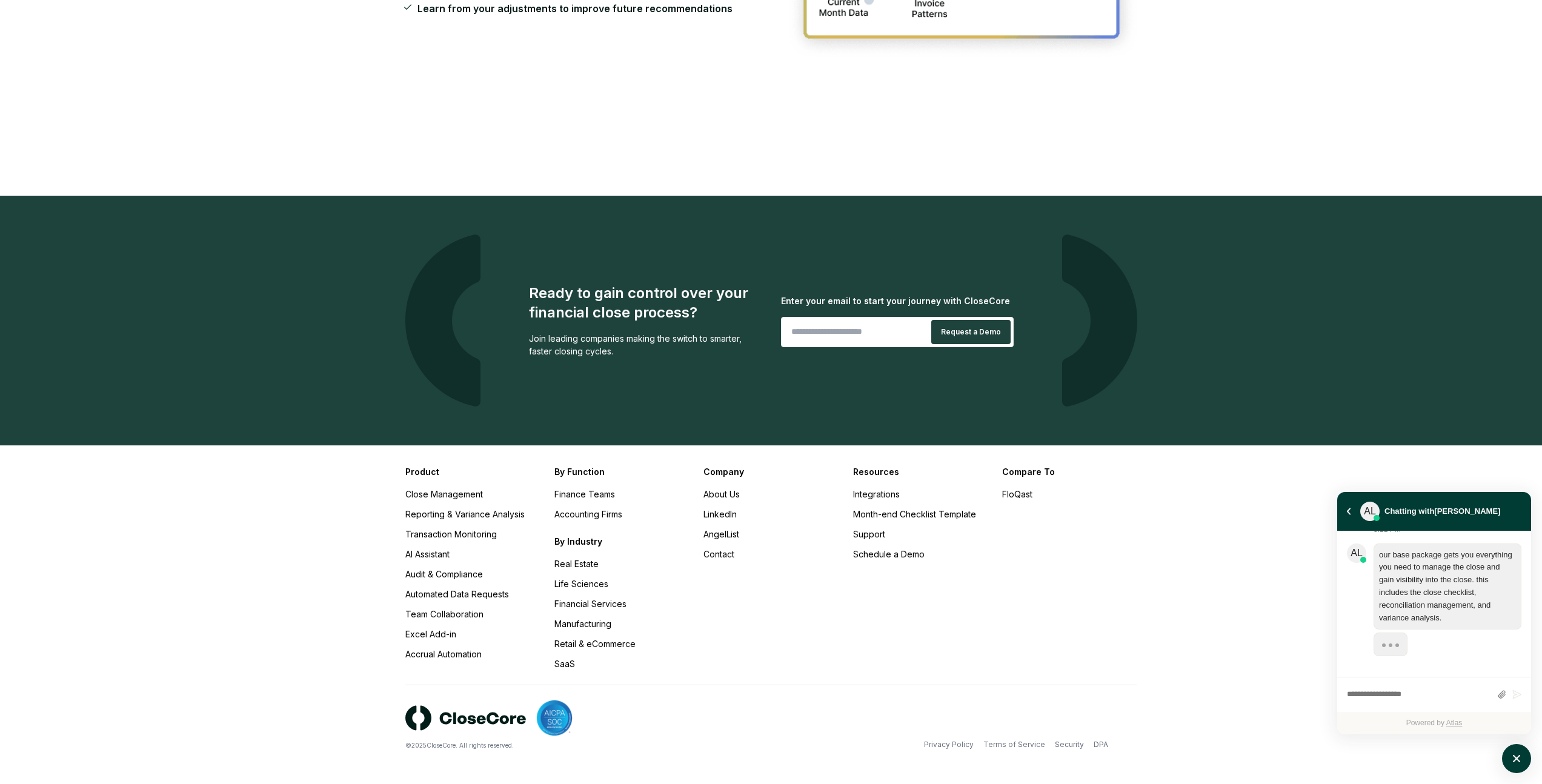
scroll to position [513, 0]
click at [1388, 699] on textarea "atlas-composer" at bounding box center [1419, 695] width 144 height 16
click at [1509, 513] on div "AL Chatting with [PERSON_NAME]" at bounding box center [1442, 511] width 164 height 24
click at [1505, 506] on div "AL Chatting with [PERSON_NAME]" at bounding box center [1442, 511] width 164 height 24
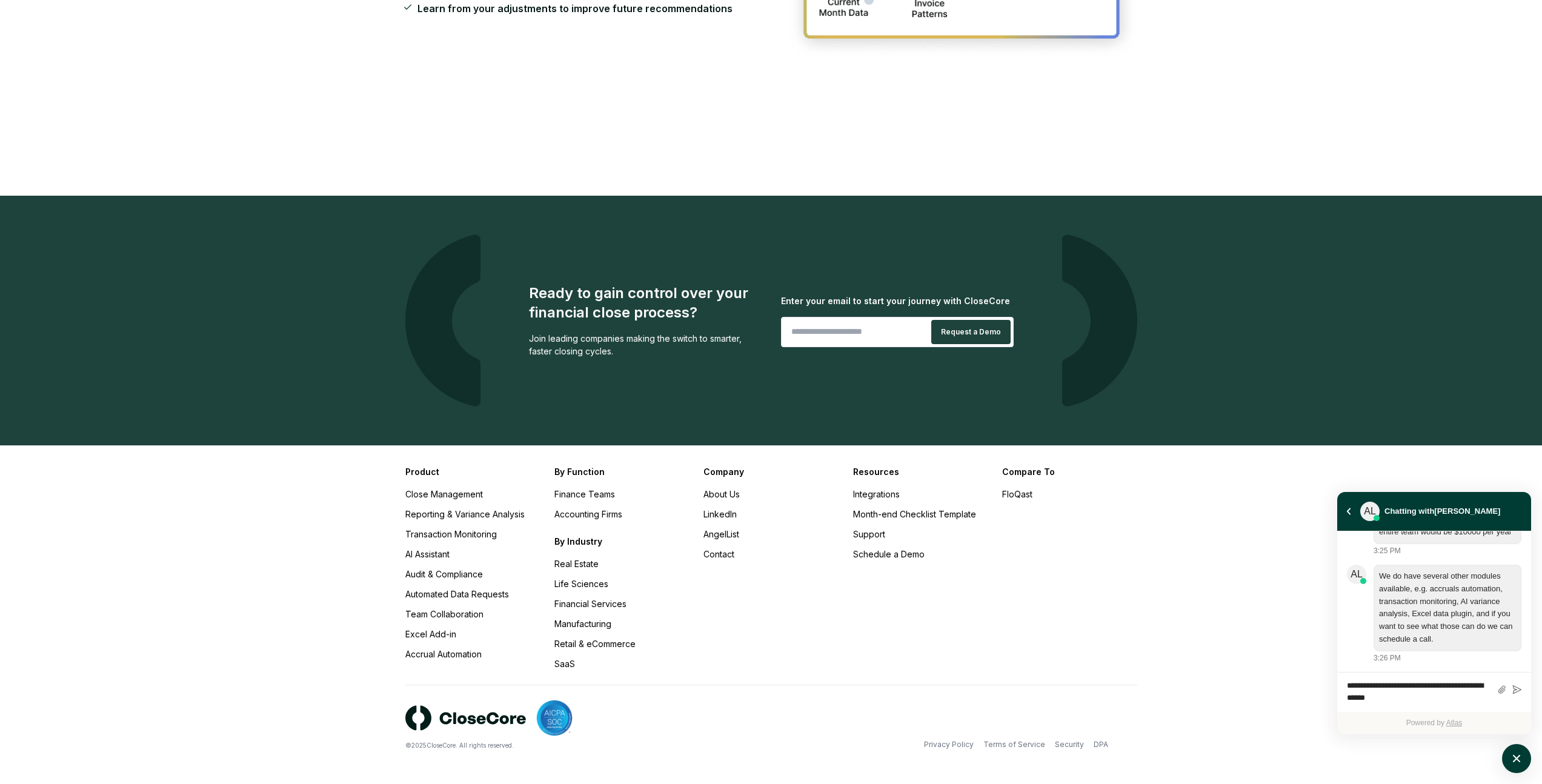
type textarea "**********"
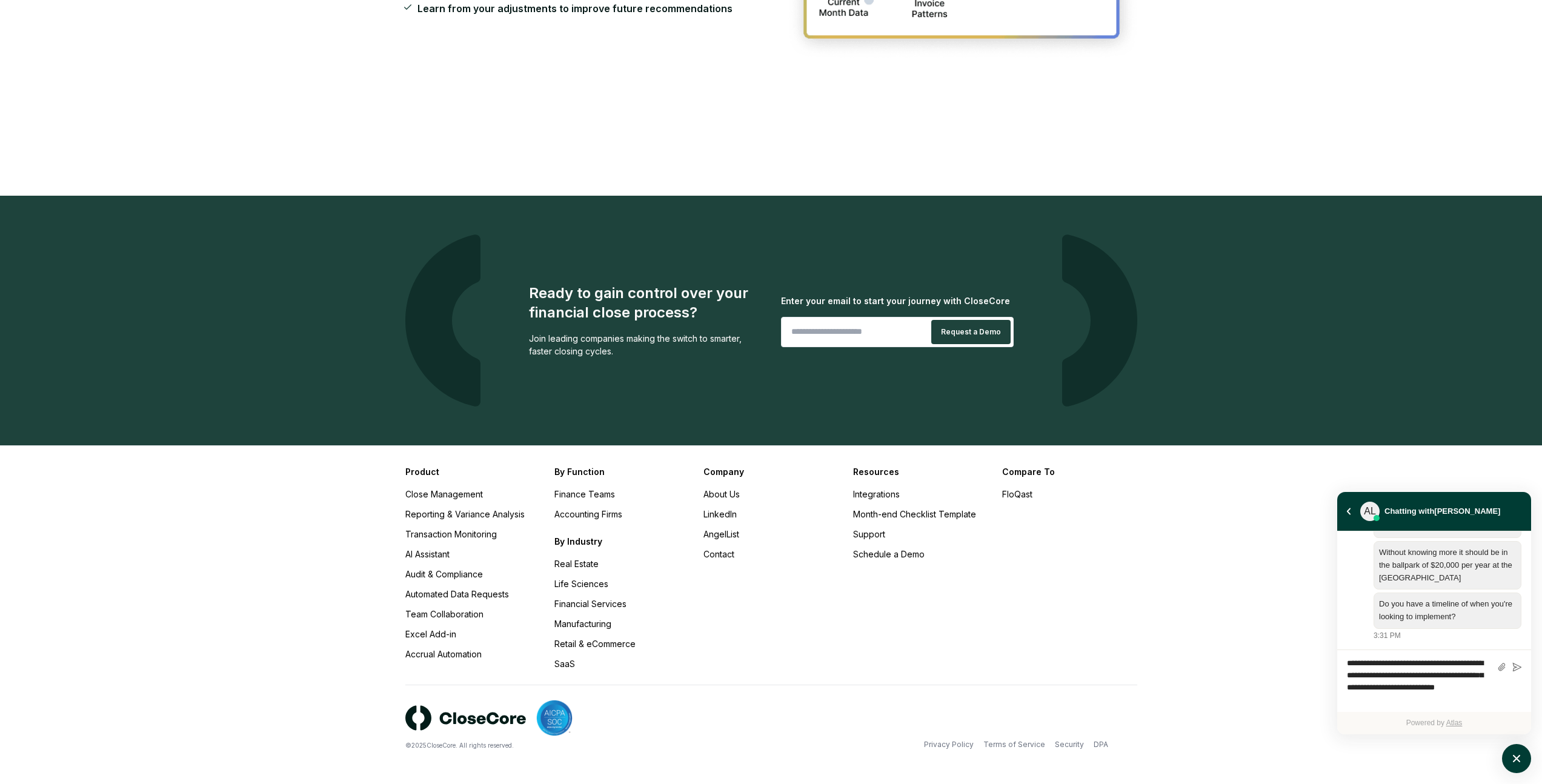
scroll to position [1048, 0]
type textarea "**********"
click at [1512, 667] on icon "atlas-composer" at bounding box center [1517, 667] width 9 height 9
click at [1439, 619] on link "[URL][DOMAIN_NAME]" at bounding box center [1418, 624] width 80 height 22
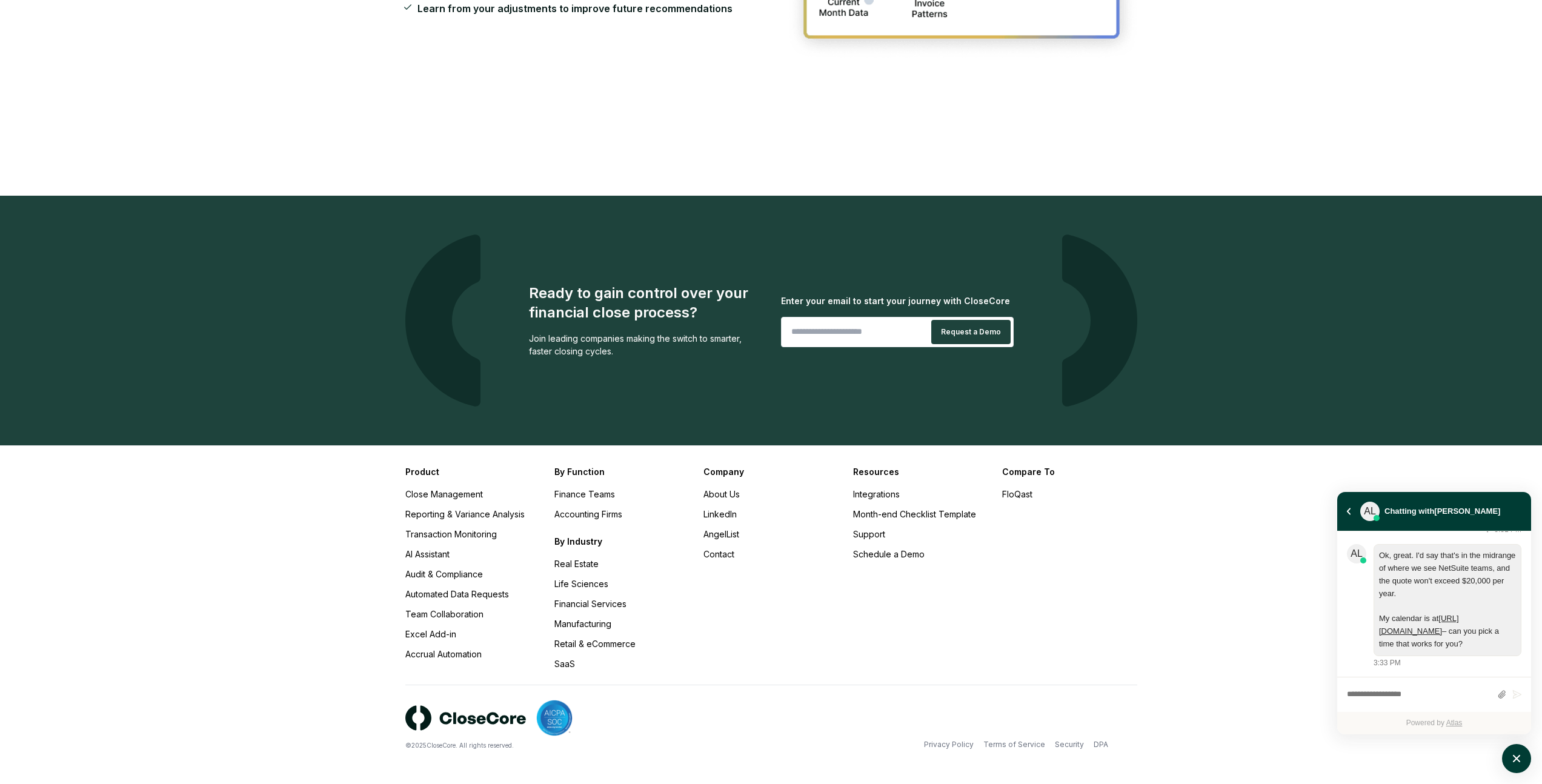
click at [1411, 689] on textarea "atlas-composer" at bounding box center [1419, 695] width 144 height 16
type textarea "**********"
click at [1345, 510] on button "atlas-back-button" at bounding box center [1349, 511] width 13 height 13
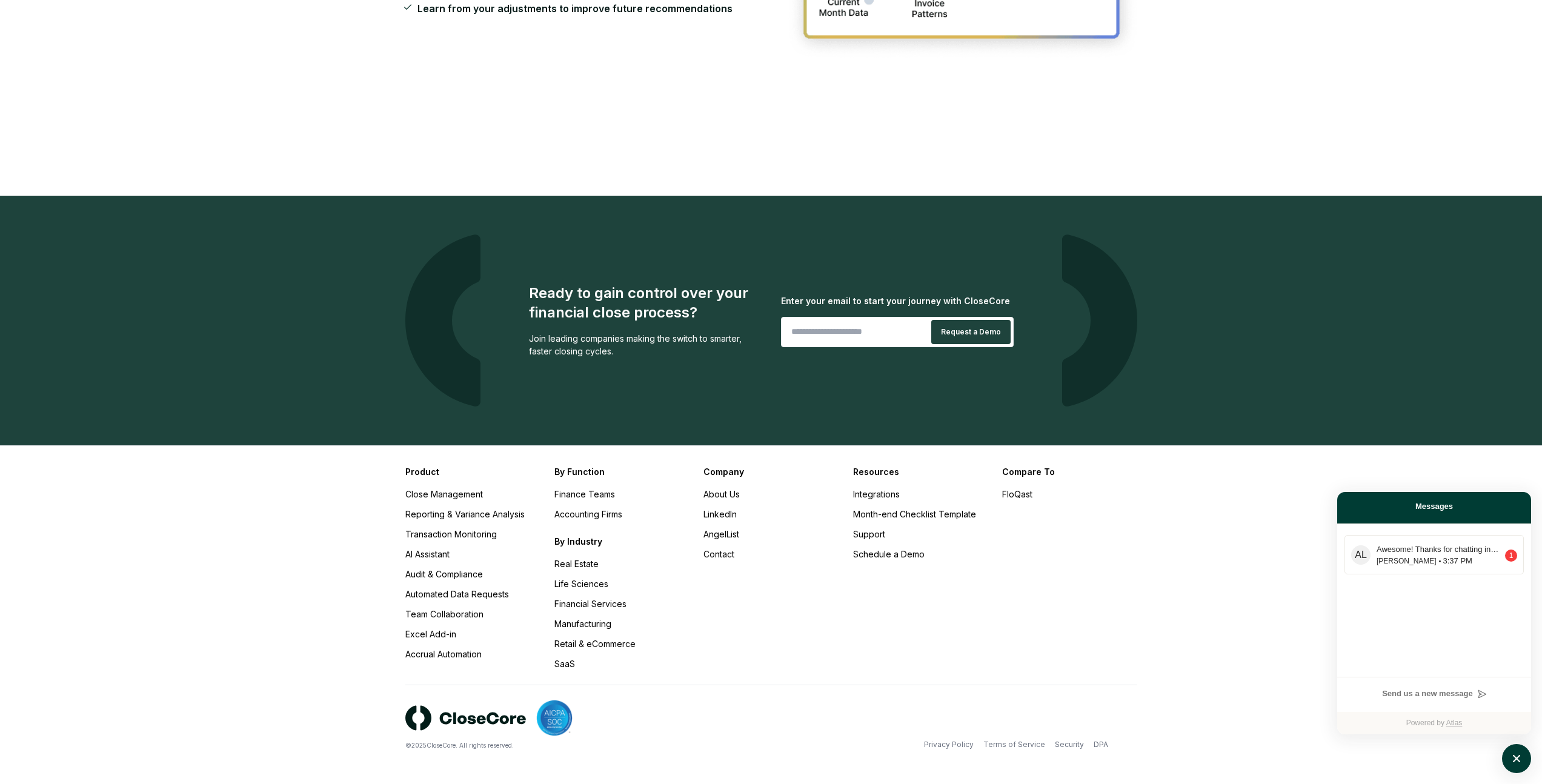
click at [1113, 645] on div "Compare To FloQast" at bounding box center [1069, 567] width 134 height 204
click at [711, 495] on link "About Us" at bounding box center [721, 493] width 37 height 10
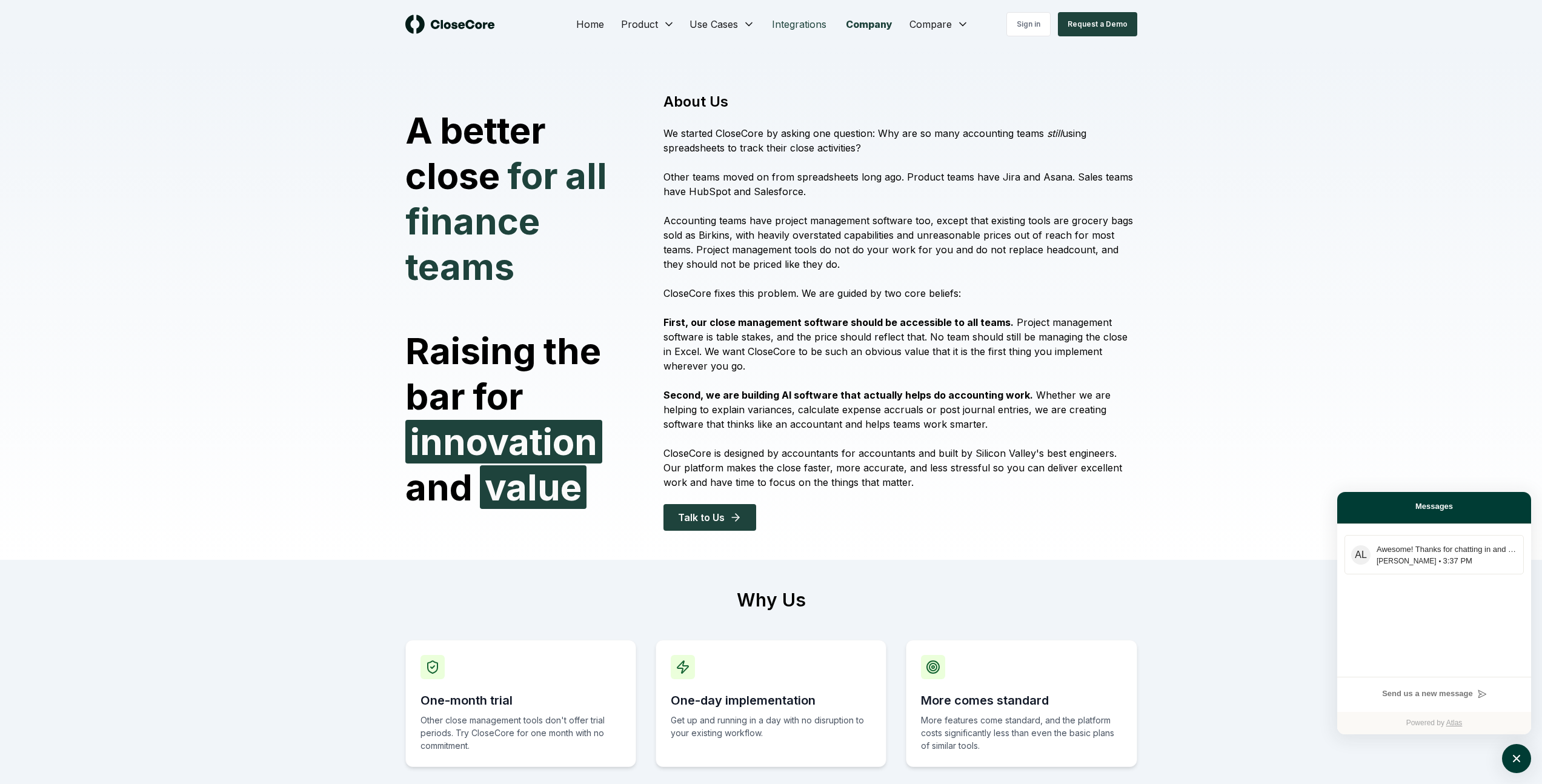
click at [809, 31] on link "Integrations" at bounding box center [799, 24] width 74 height 24
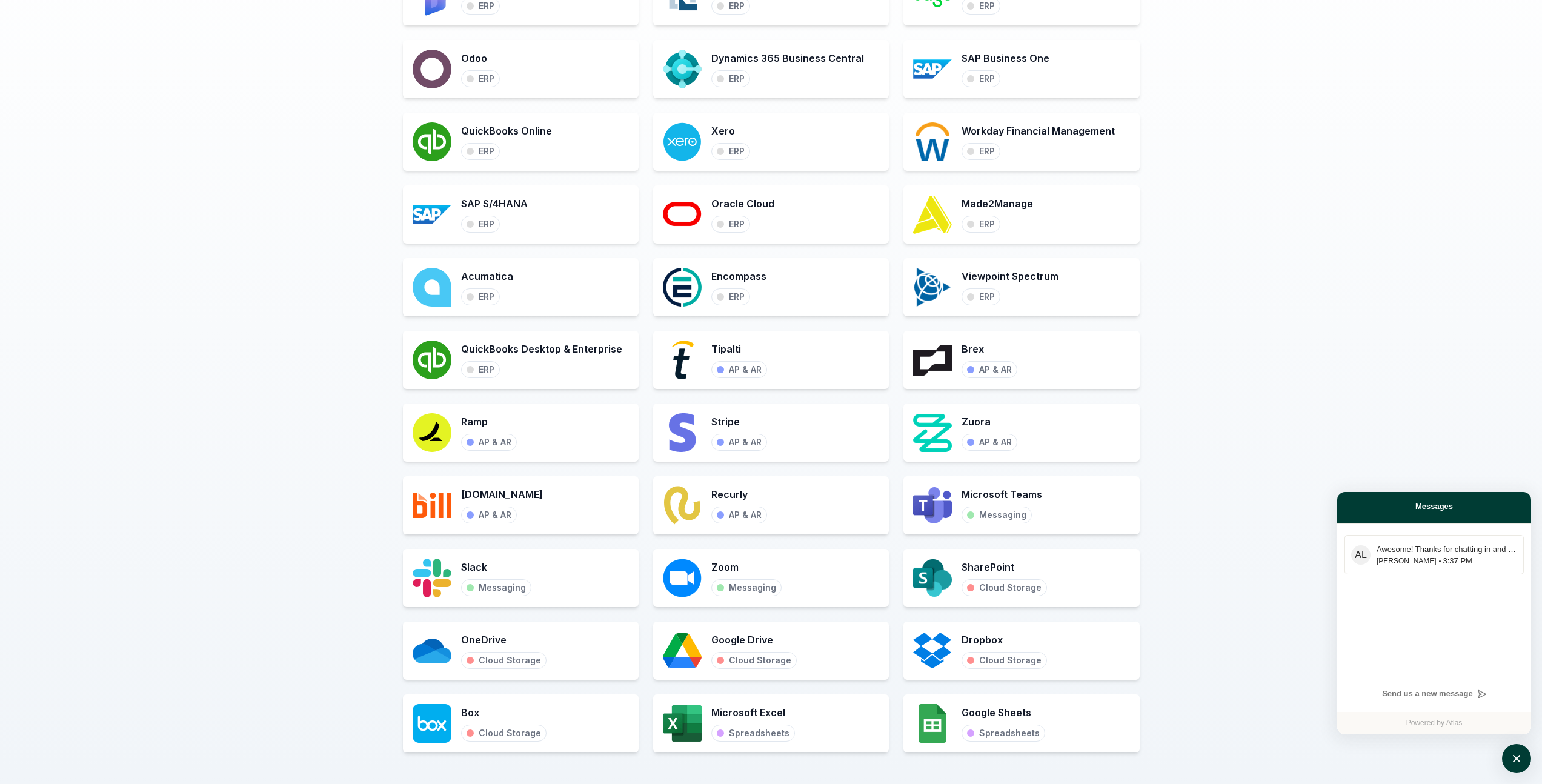
scroll to position [904, 0]
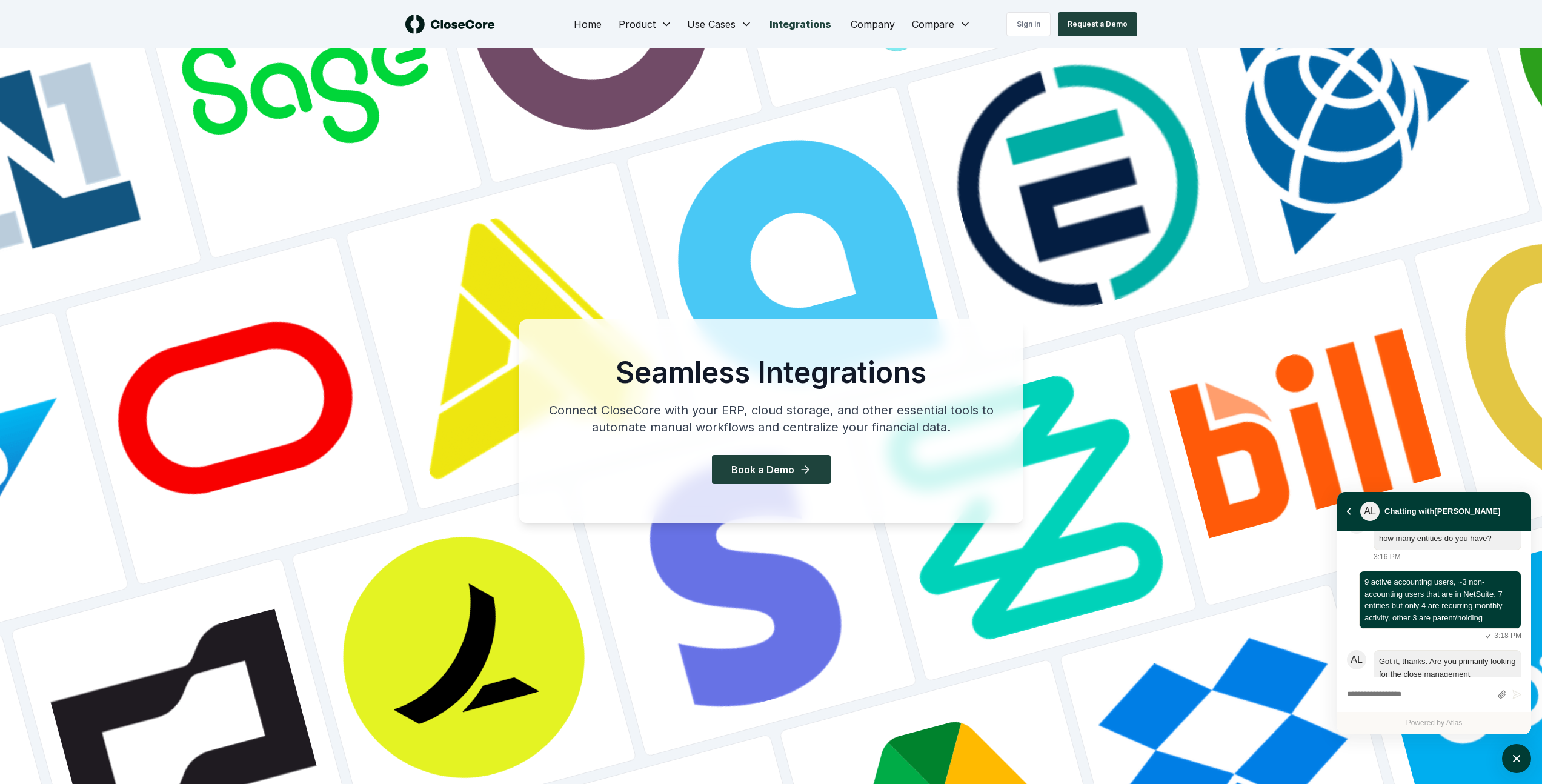
scroll to position [295, 0]
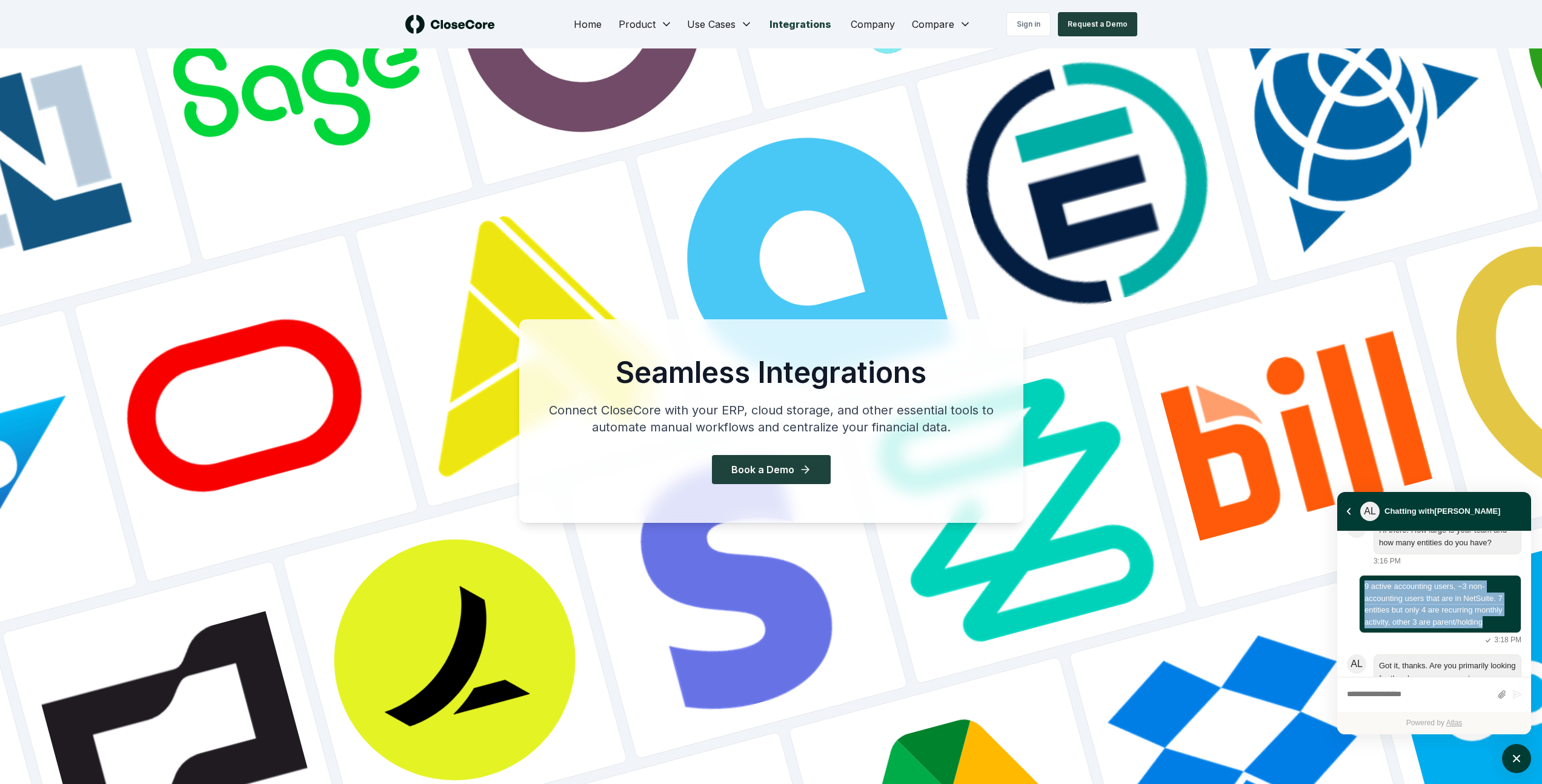
drag, startPoint x: 1430, startPoint y: 658, endPoint x: 1355, endPoint y: 615, distance: 86.5
click at [1355, 615] on div "9 active accounting users, ~3 non-accounting users that are in NetSuite. 7 enti…" at bounding box center [1434, 611] width 174 height 71
copy div "9 active accounting users, ~3 non-accounting users that are in NetSuite. 7 enti…"
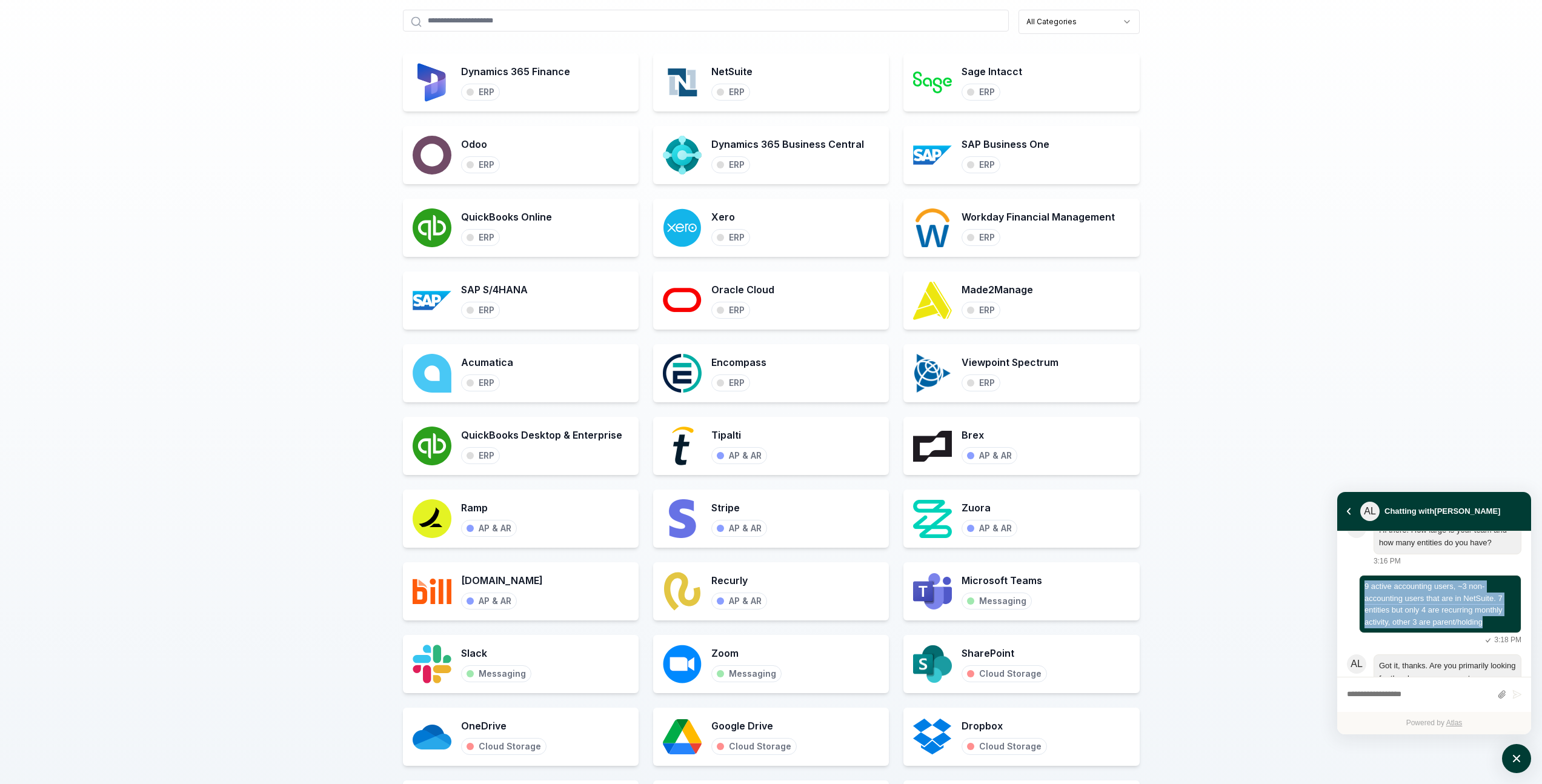
scroll to position [971, 0]
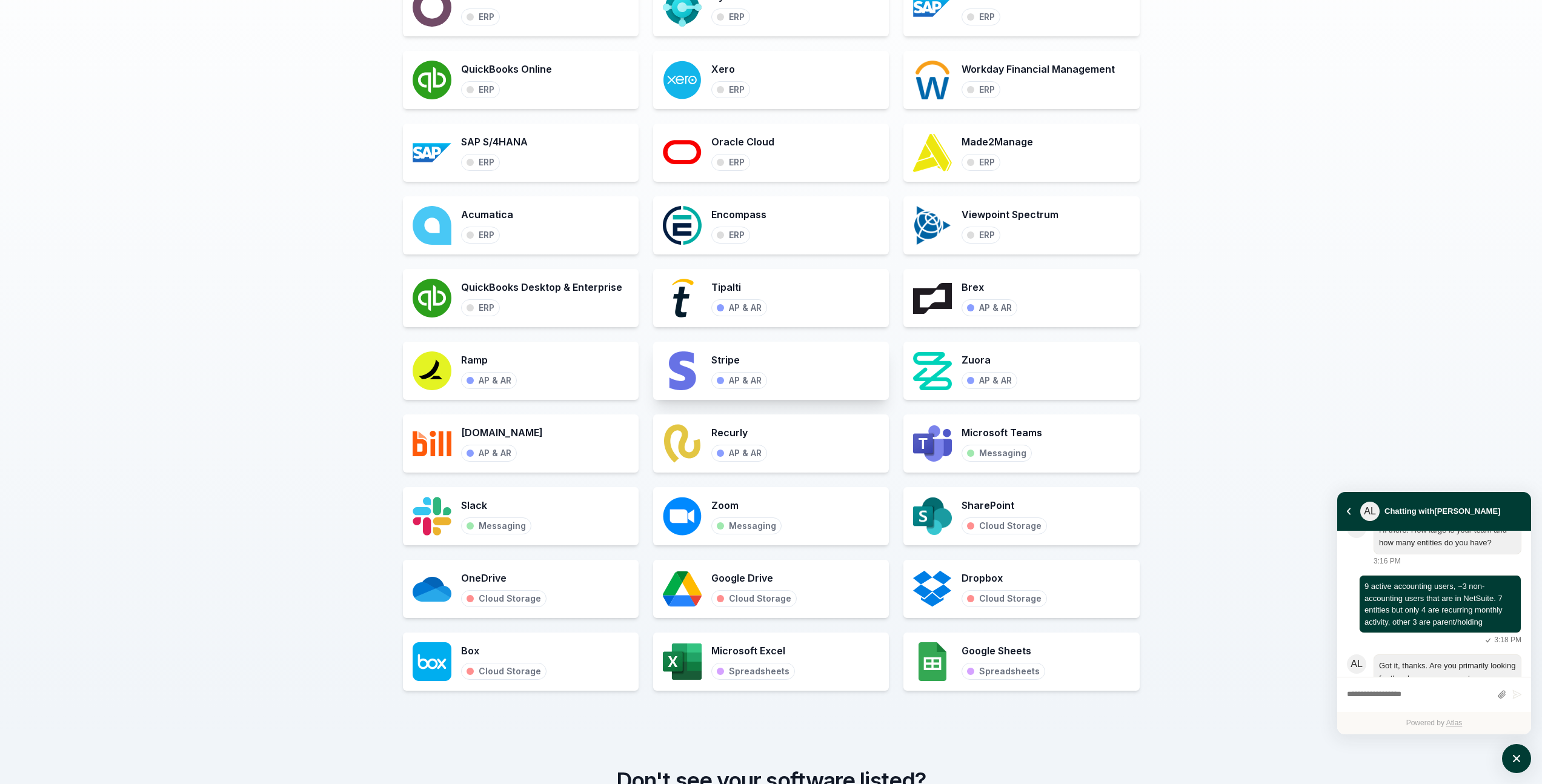
click at [727, 379] on div "AP & AR" at bounding box center [738, 381] width 55 height 17
click at [698, 381] on img at bounding box center [682, 370] width 38 height 38
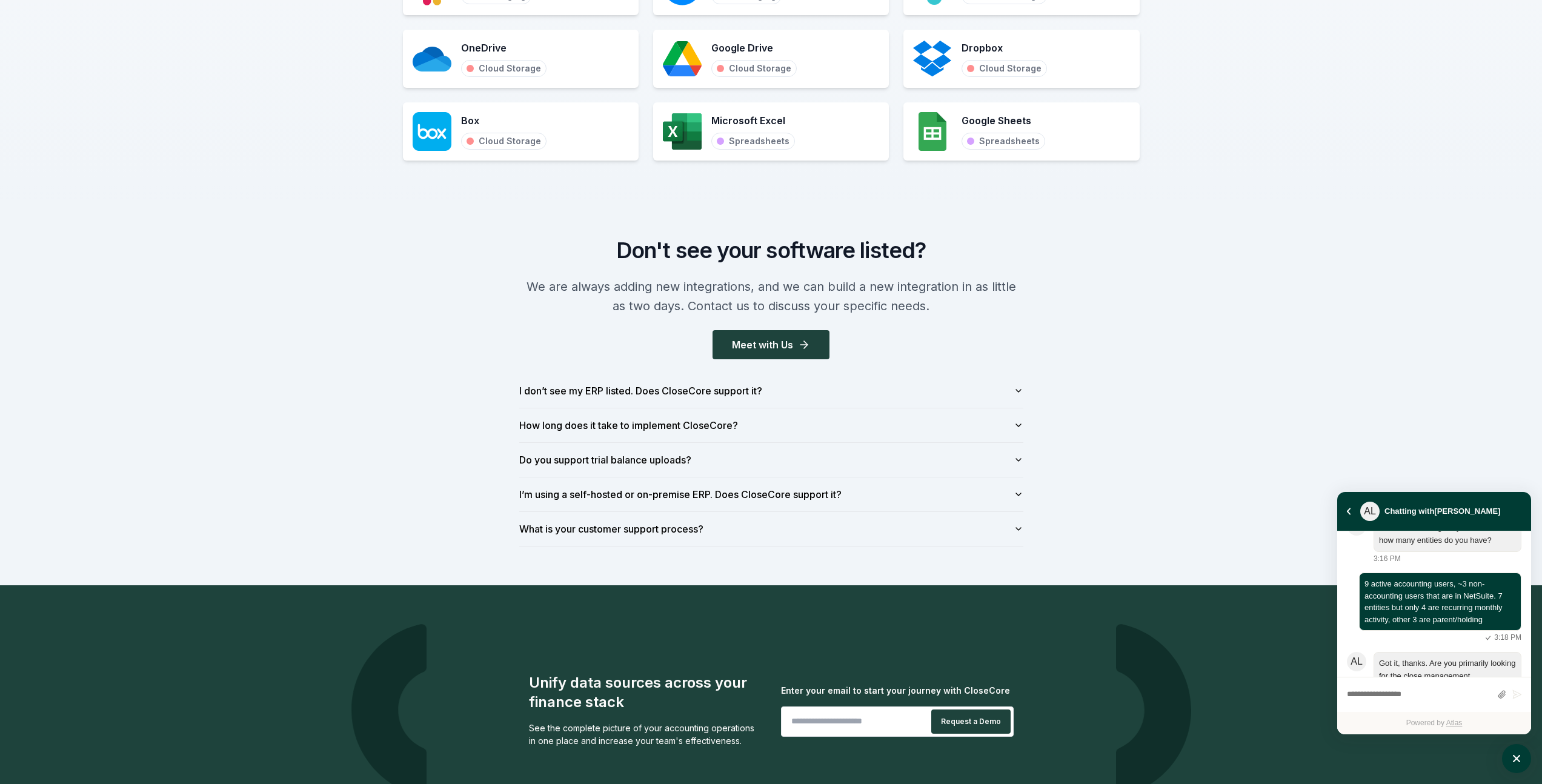
scroll to position [1514, 0]
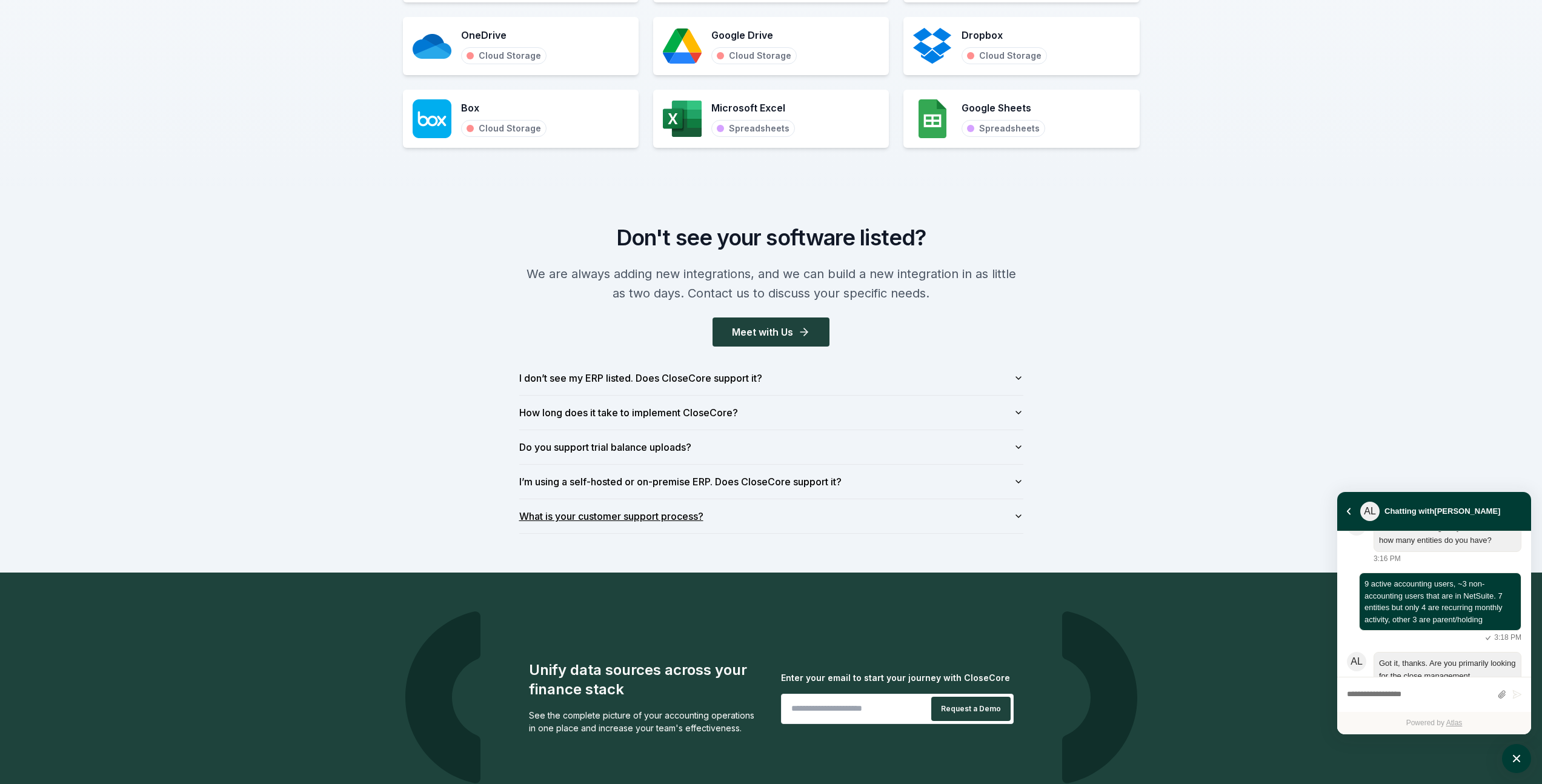
click at [718, 511] on button "What is your customer support process?" at bounding box center [771, 516] width 504 height 34
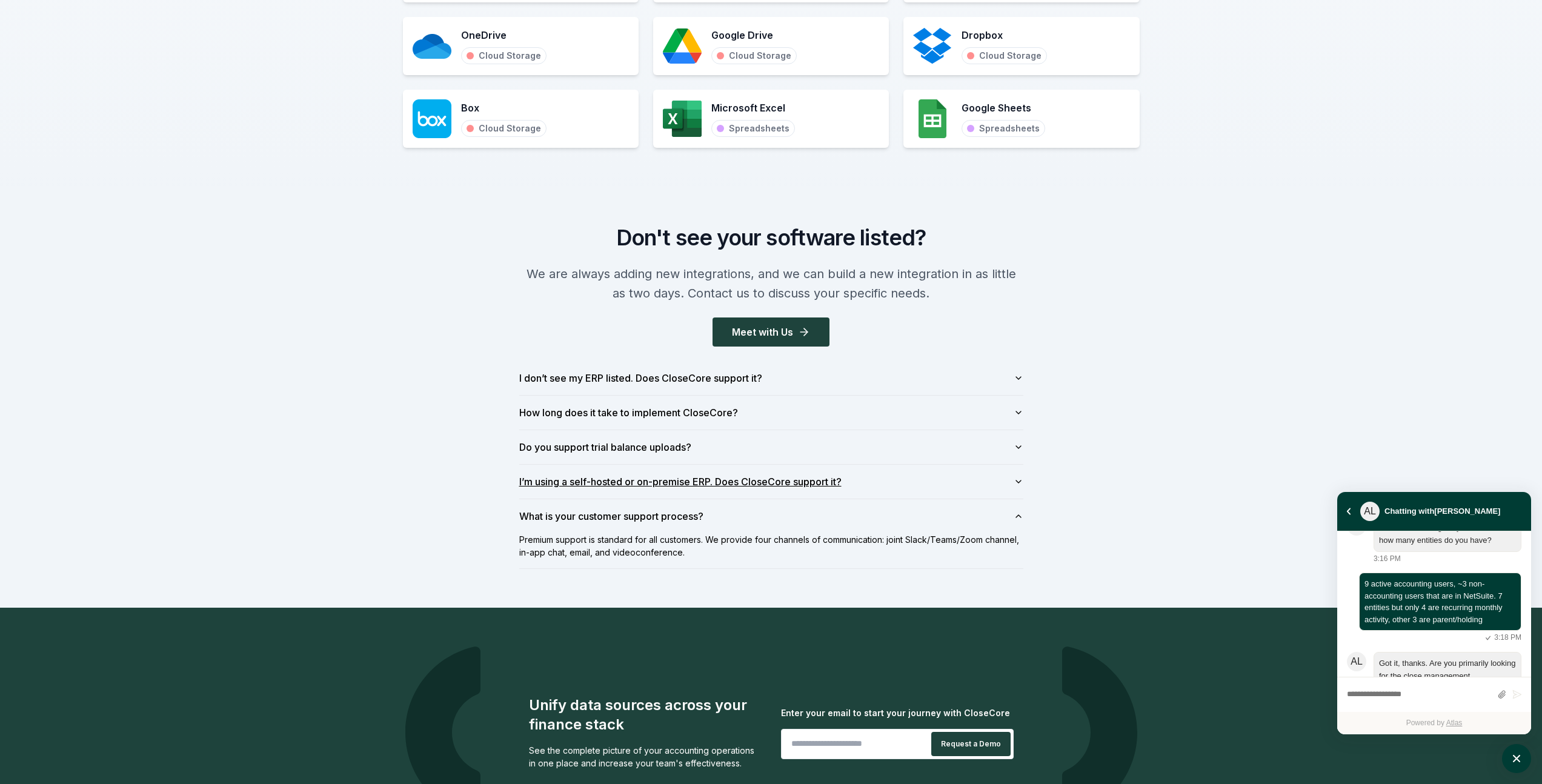
click at [726, 480] on button "I’m using a self-hosted or on-premise ERP. Does CloseCore support it?" at bounding box center [771, 481] width 504 height 34
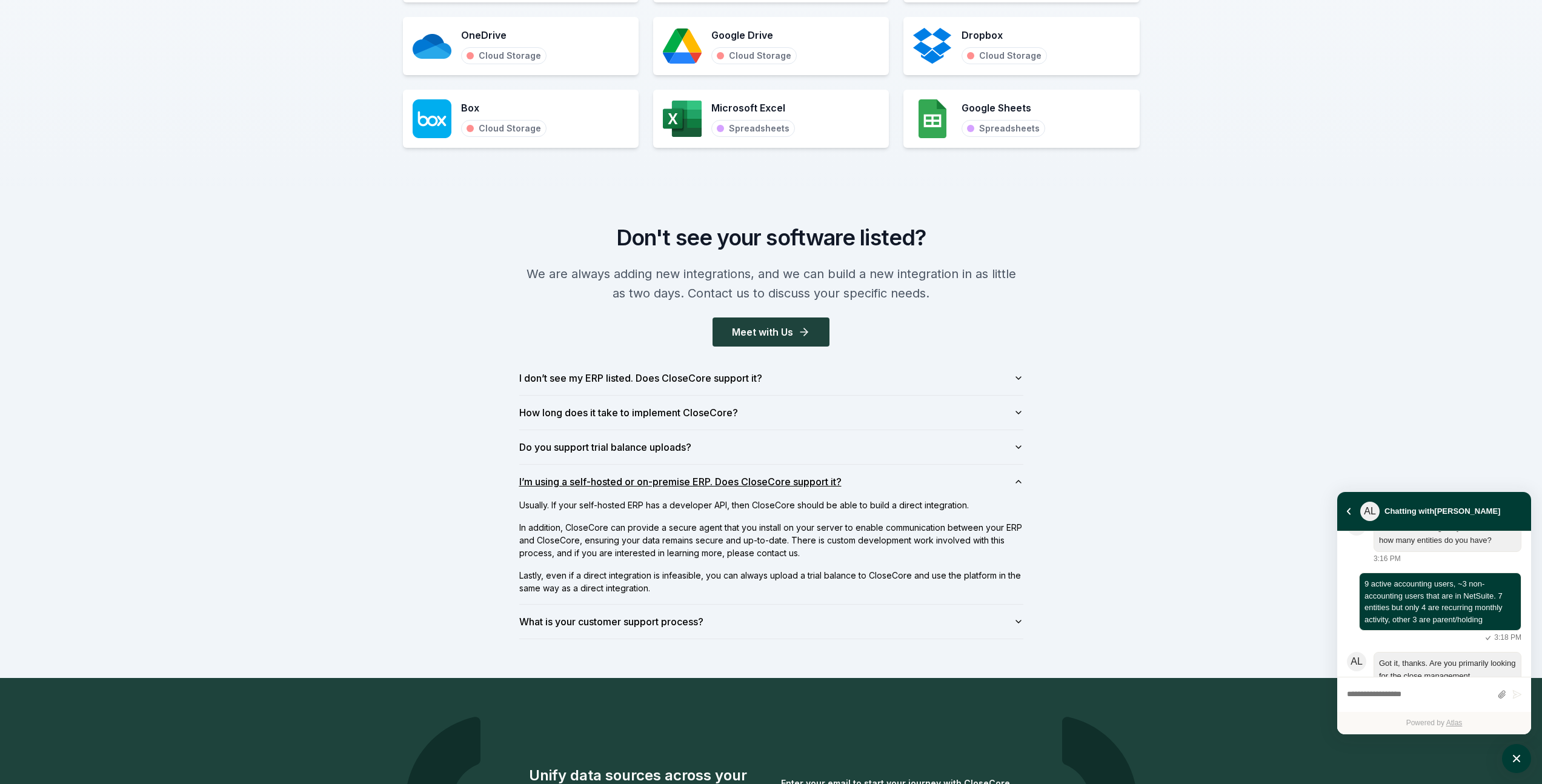
click at [722, 478] on button "I’m using a self-hosted or on-premise ERP. Does CloseCore support it?" at bounding box center [771, 481] width 504 height 34
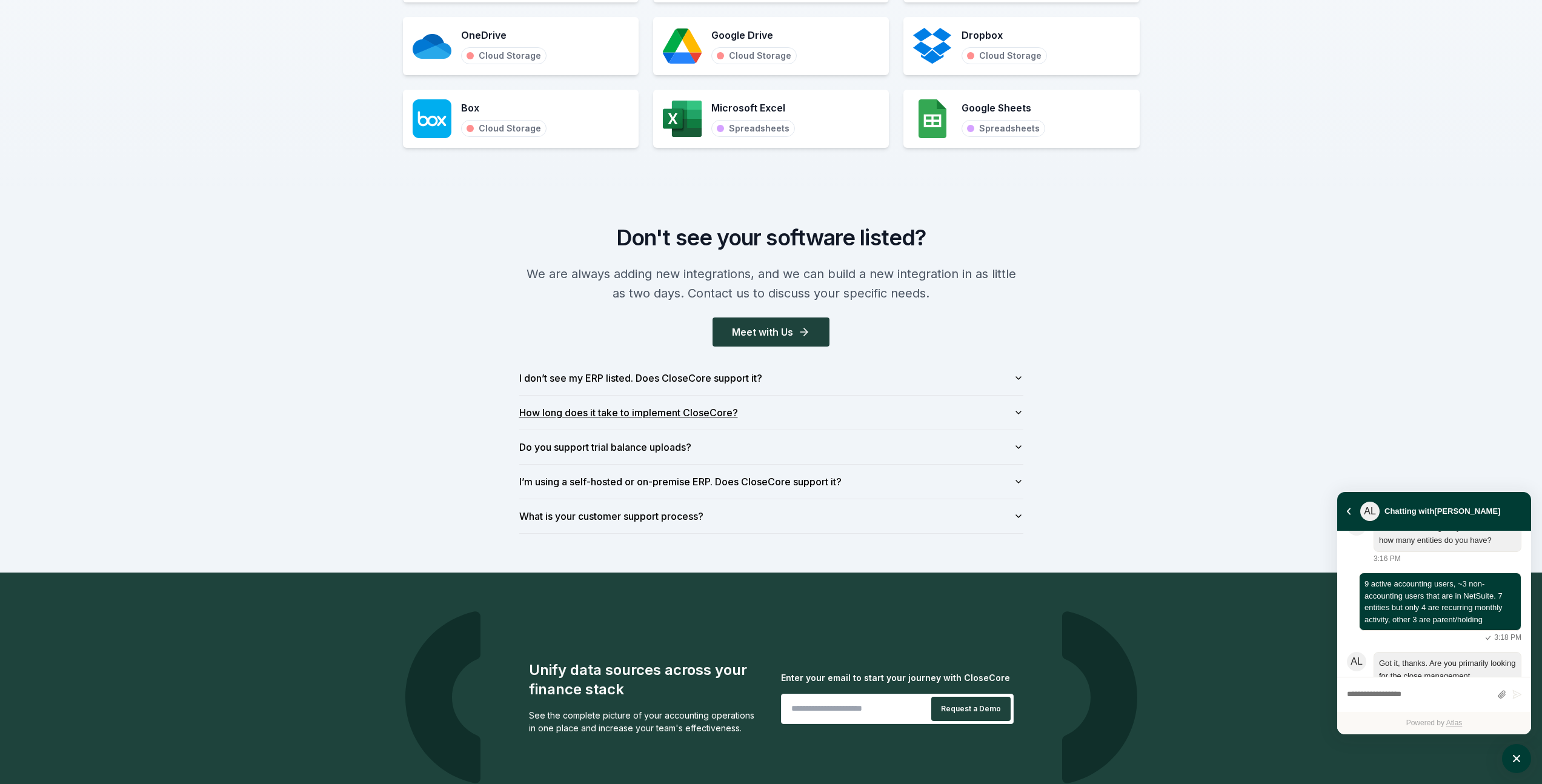
click at [718, 422] on button "How long does it take to implement CloseCore?" at bounding box center [771, 413] width 504 height 34
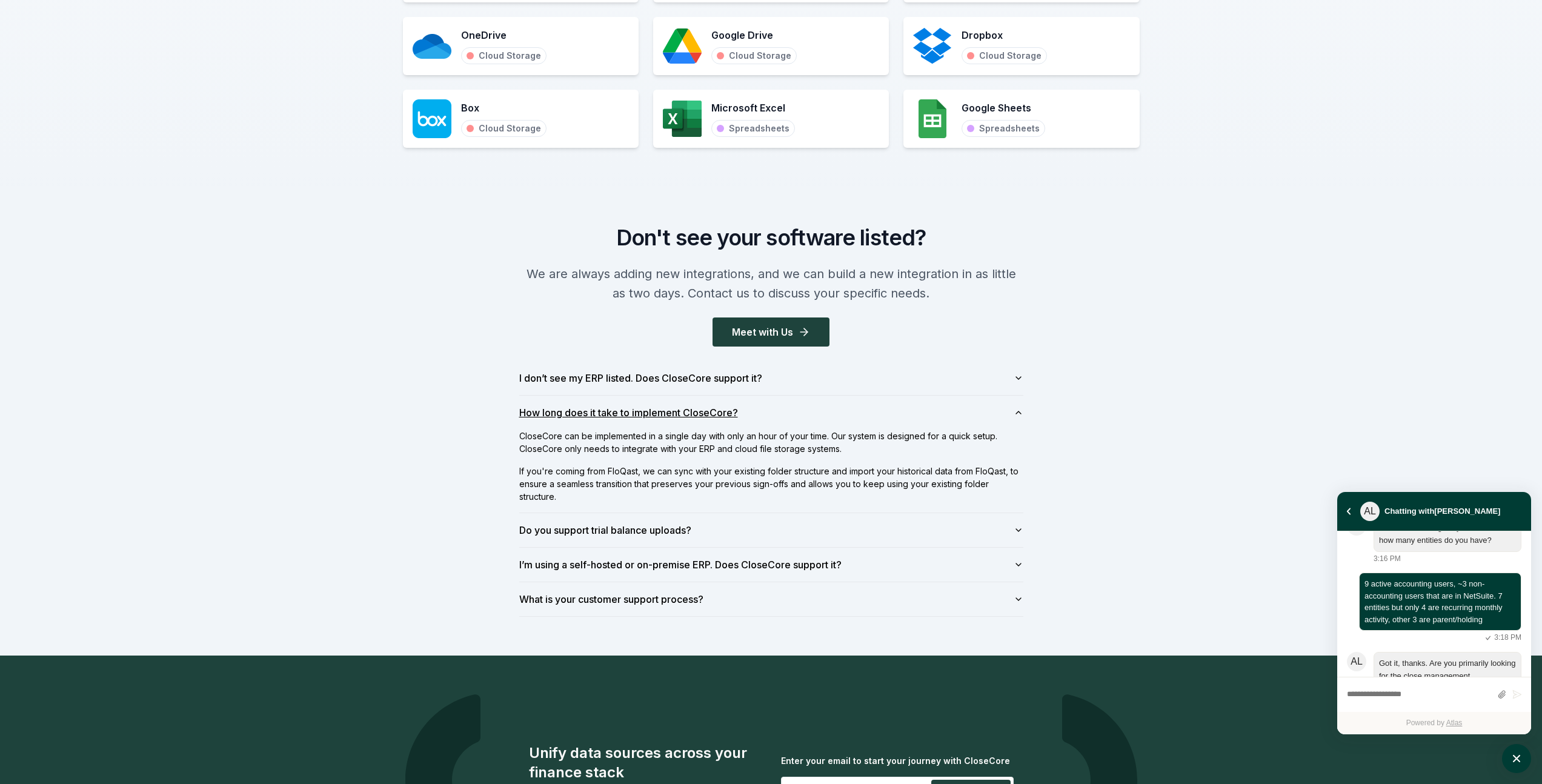
click at [718, 422] on button "How long does it take to implement CloseCore?" at bounding box center [771, 413] width 504 height 34
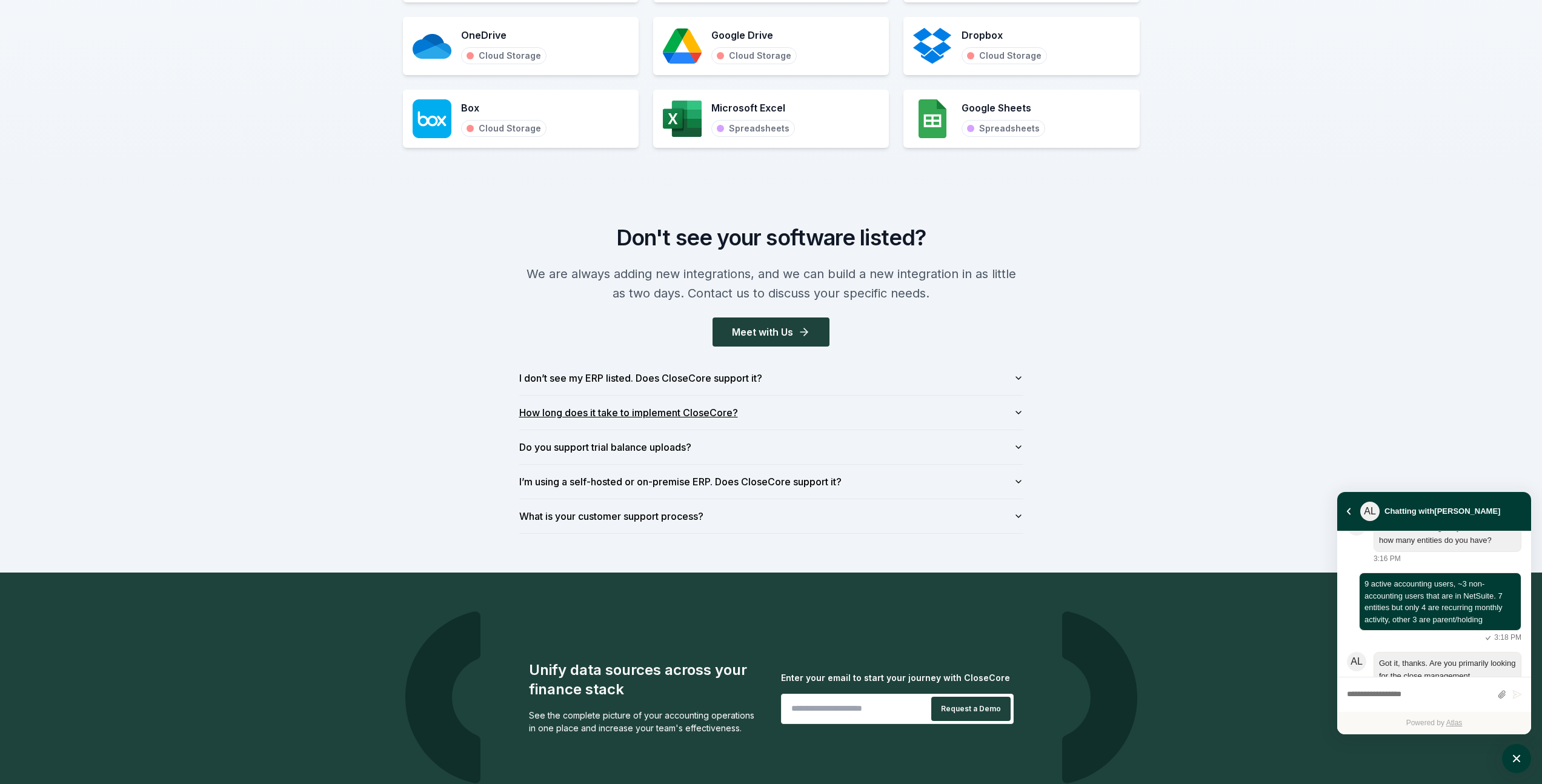
click at [718, 422] on button "How long does it take to implement CloseCore?" at bounding box center [771, 413] width 504 height 34
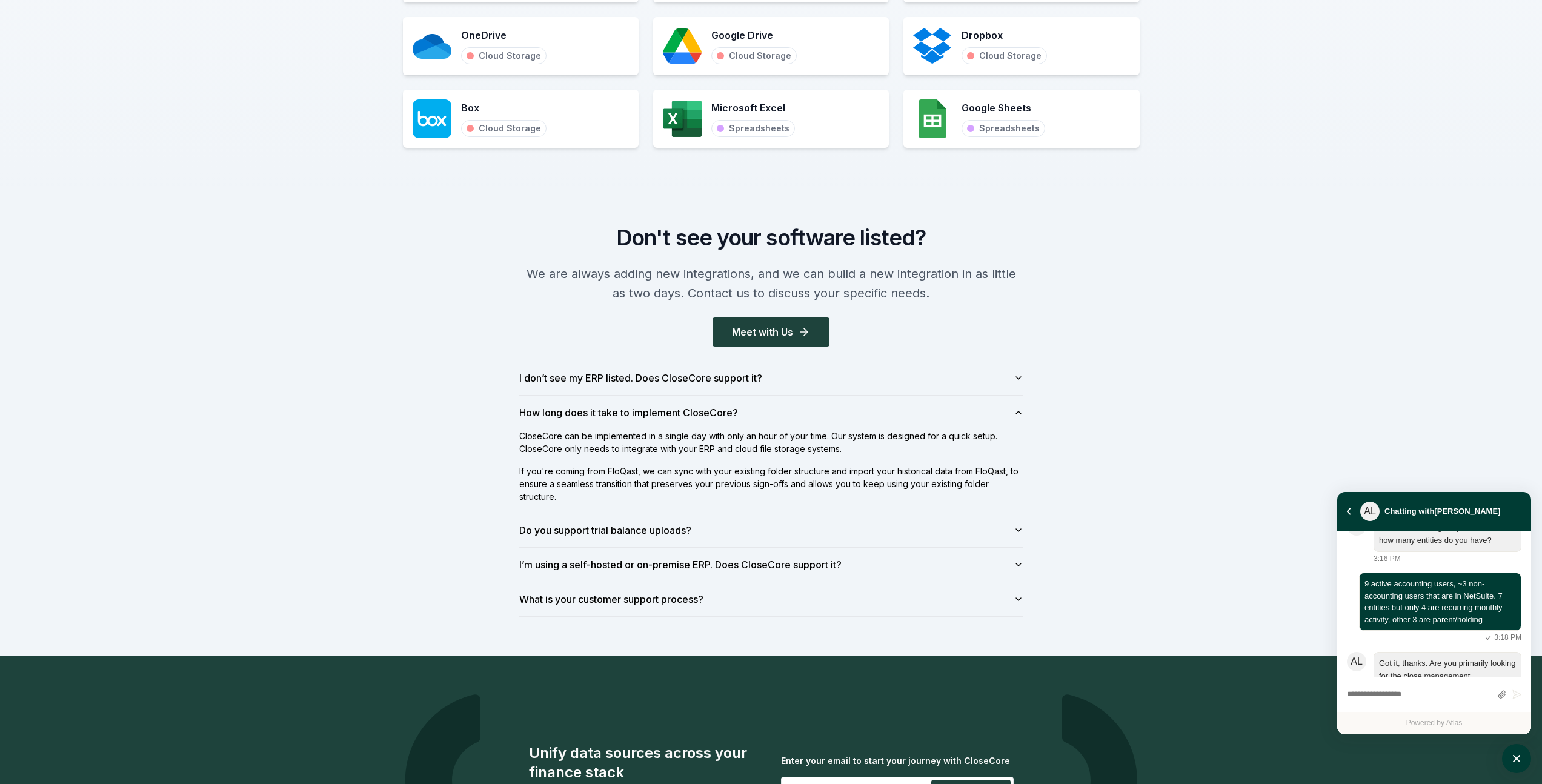
click at [718, 422] on button "How long does it take to implement CloseCore?" at bounding box center [771, 413] width 504 height 34
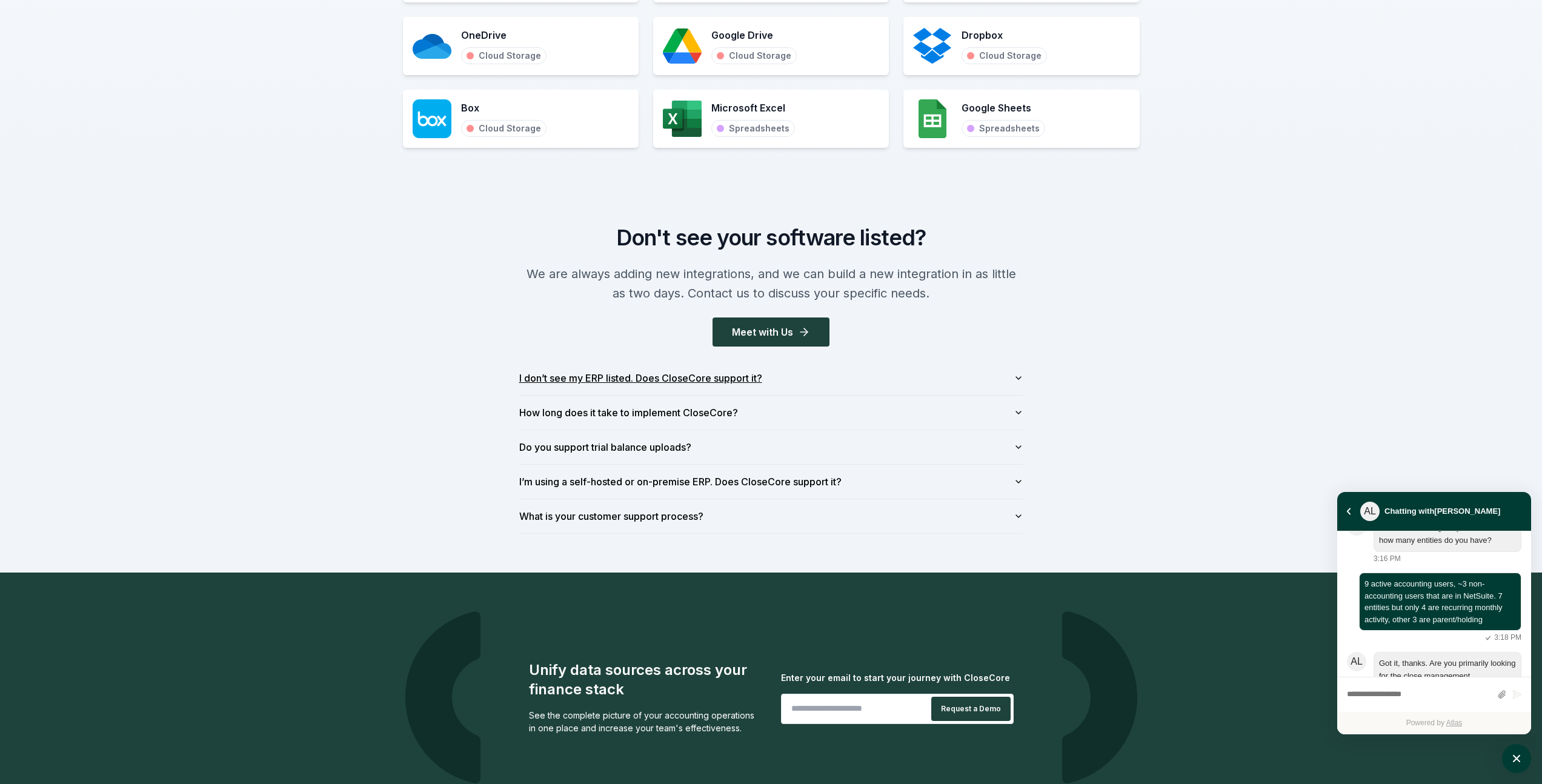
click at [719, 393] on button "I don’t see my ERP listed. Does CloseCore support it?" at bounding box center [771, 378] width 504 height 34
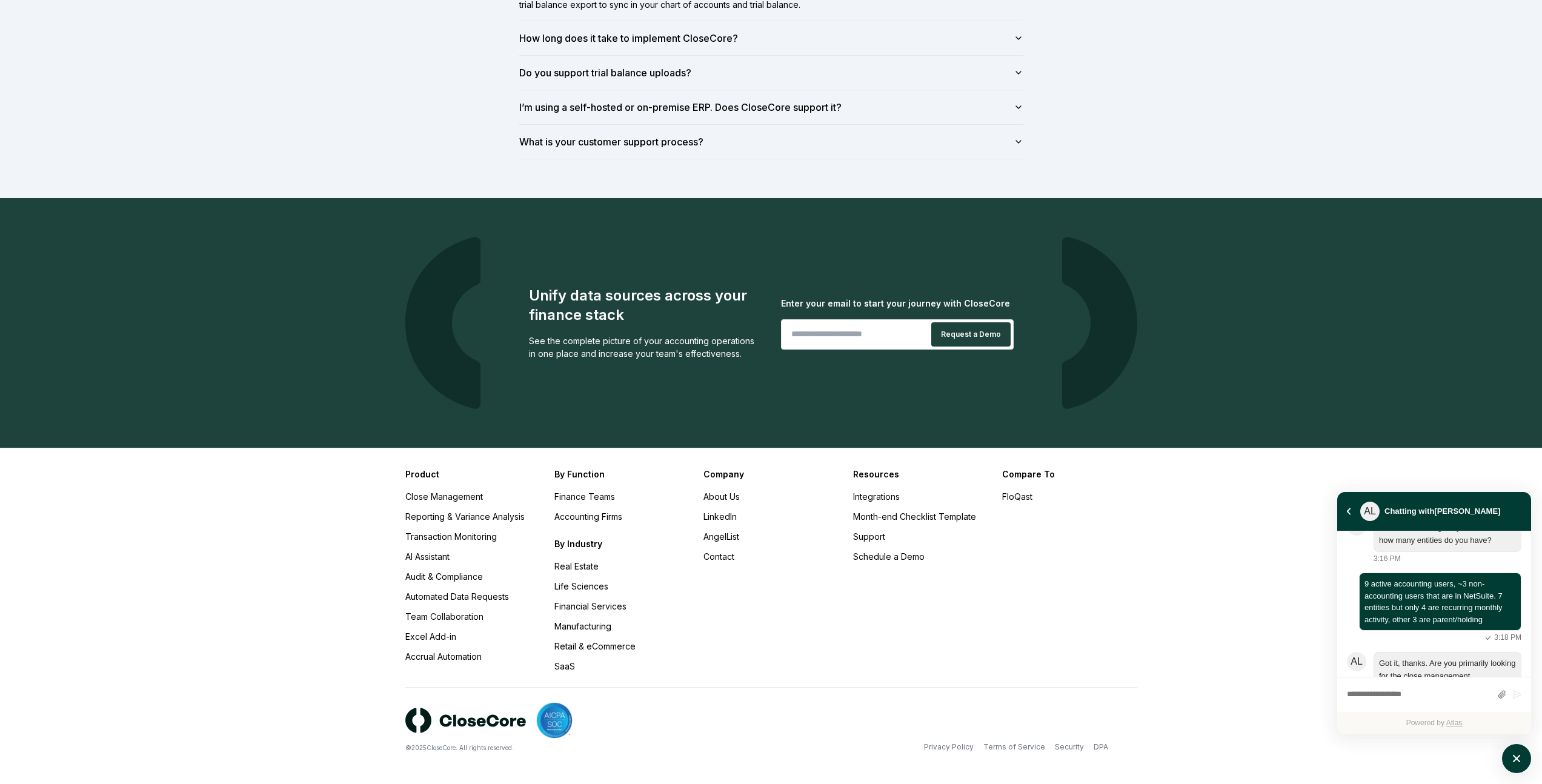
scroll to position [1983, 0]
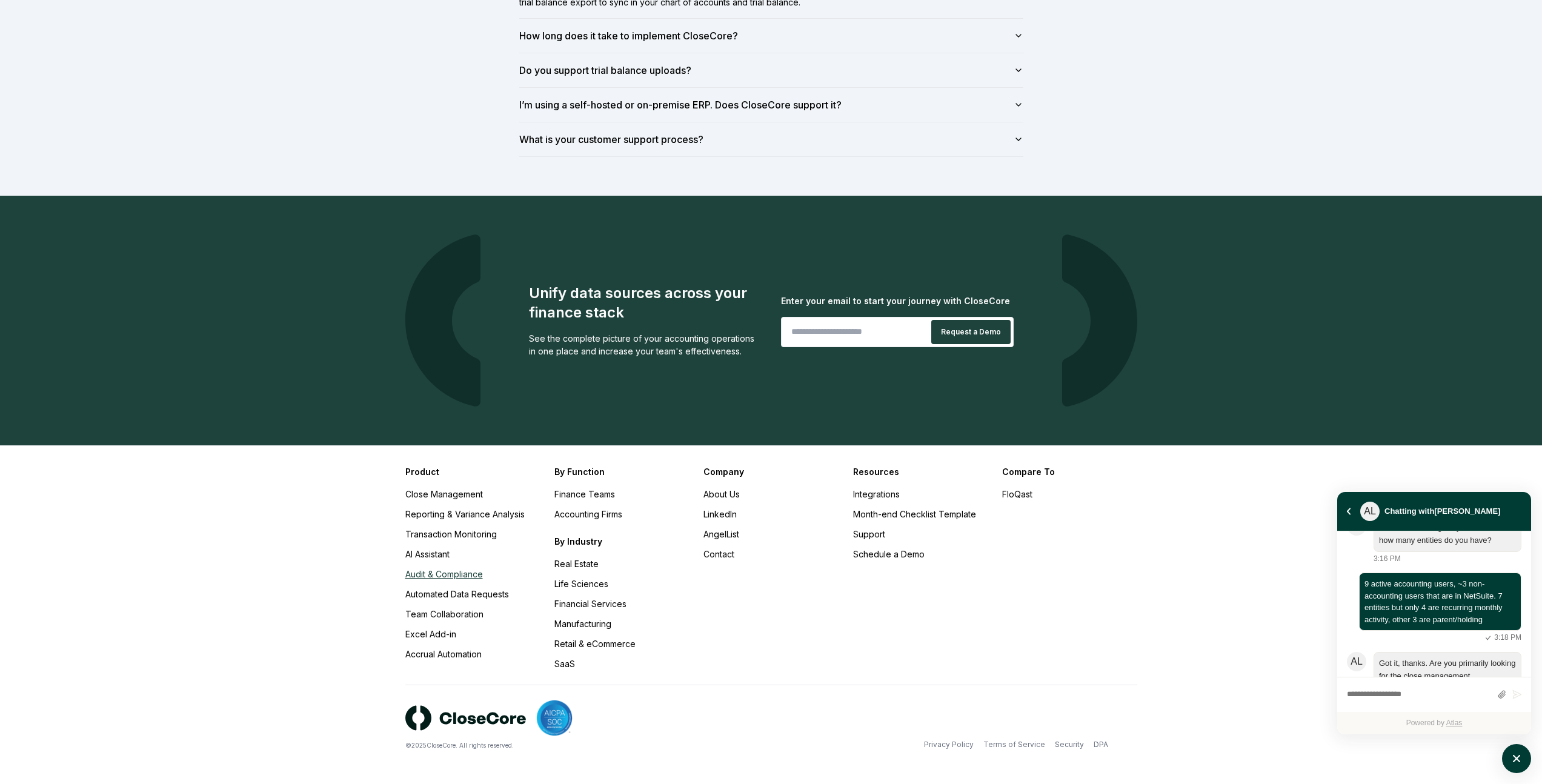
click at [470, 576] on link "Audit & Compliance" at bounding box center [444, 574] width 78 height 10
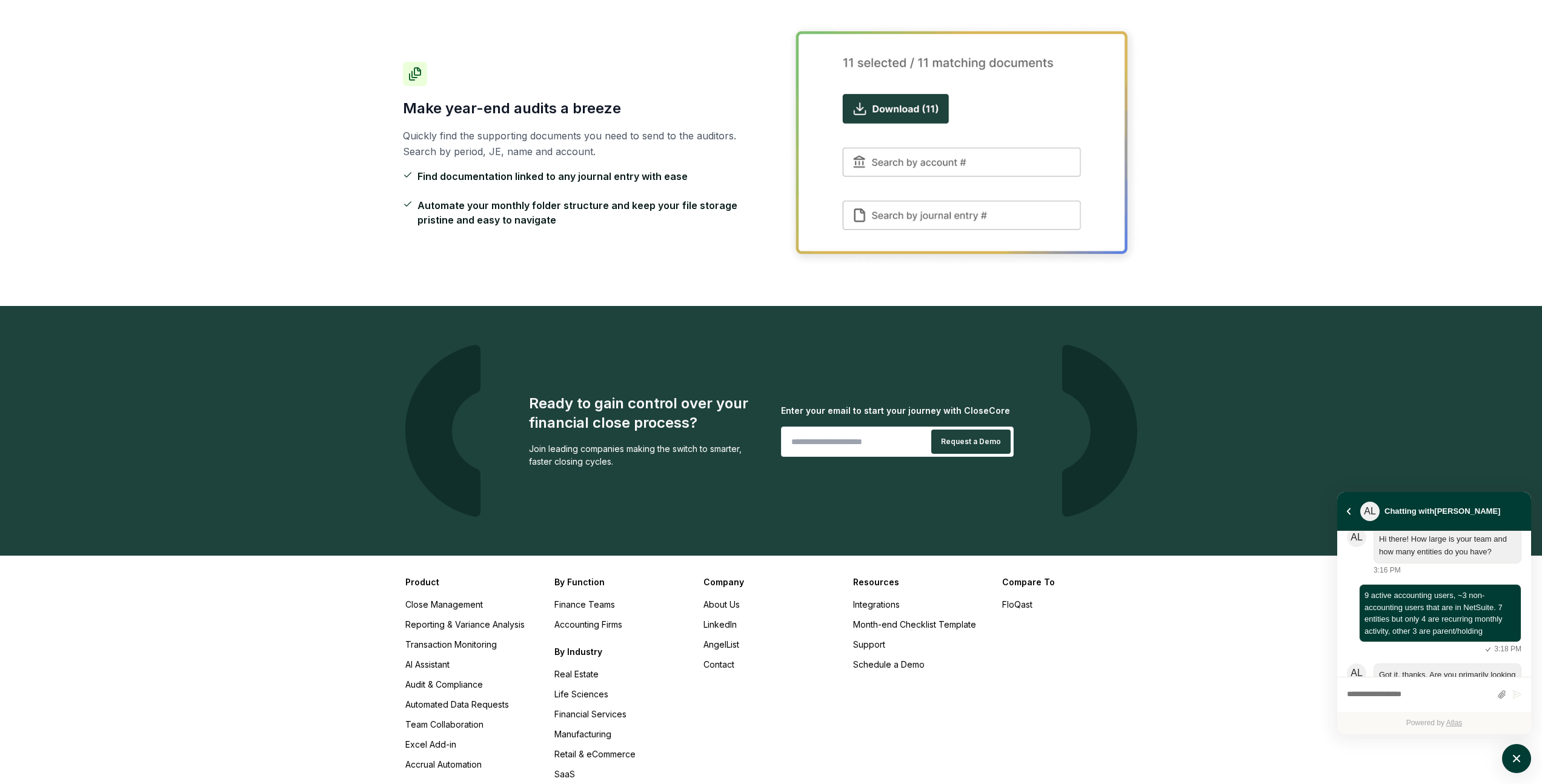
scroll to position [1103, 0]
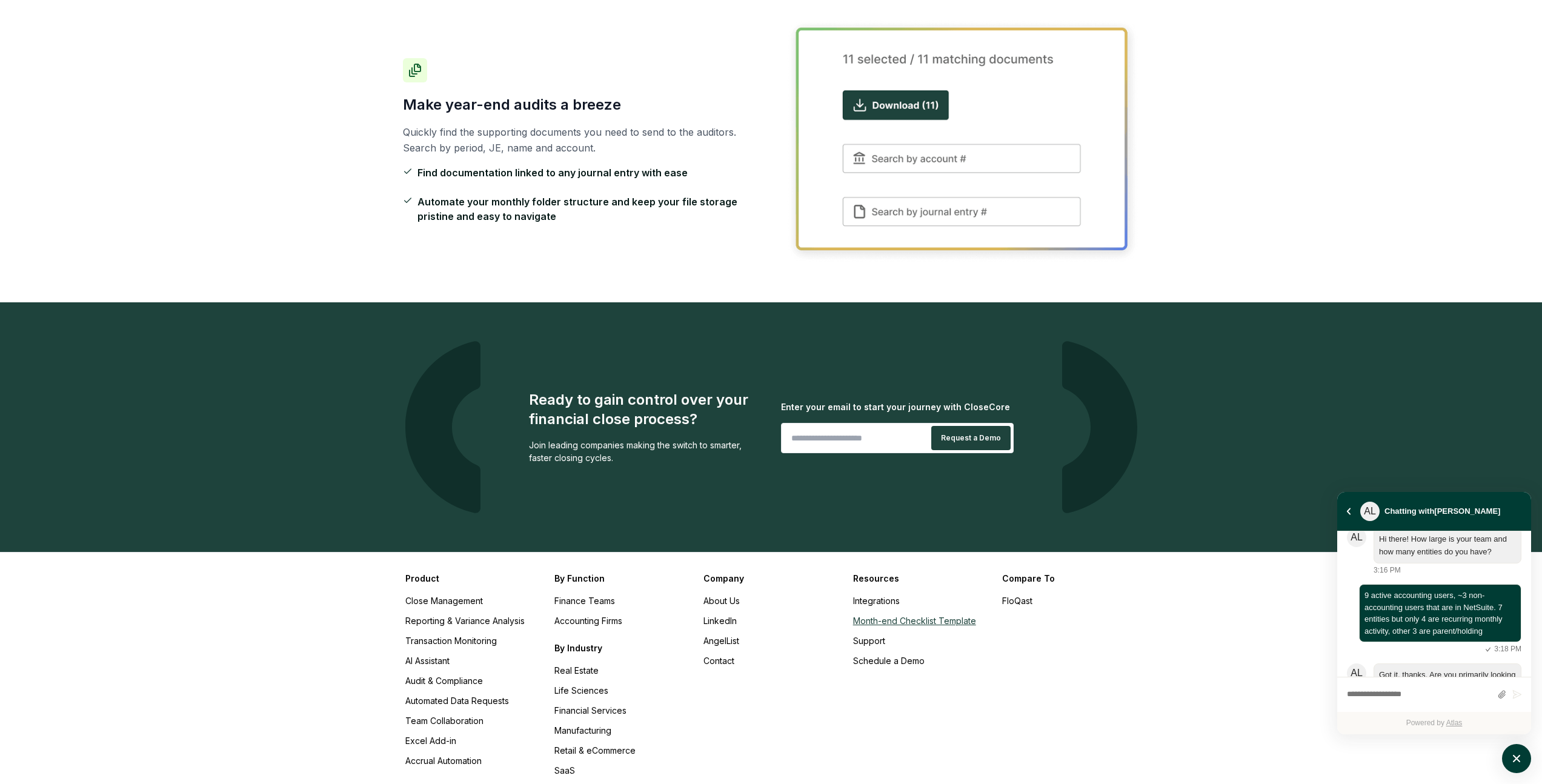
click at [902, 615] on link "Month-end Checklist Template" at bounding box center [915, 620] width 123 height 10
